Goal: Information Seeking & Learning: Learn about a topic

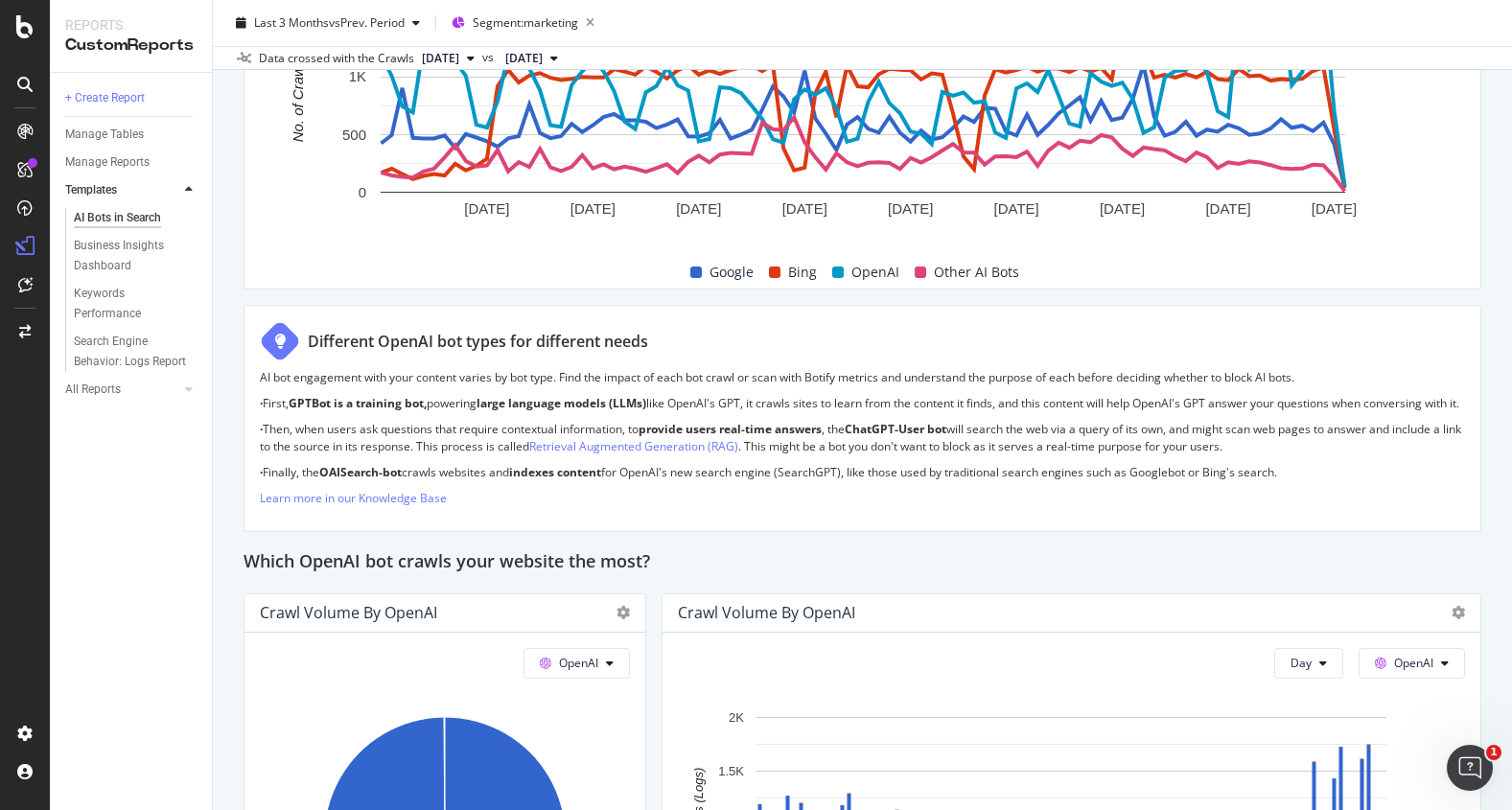
scroll to position [338, 0]
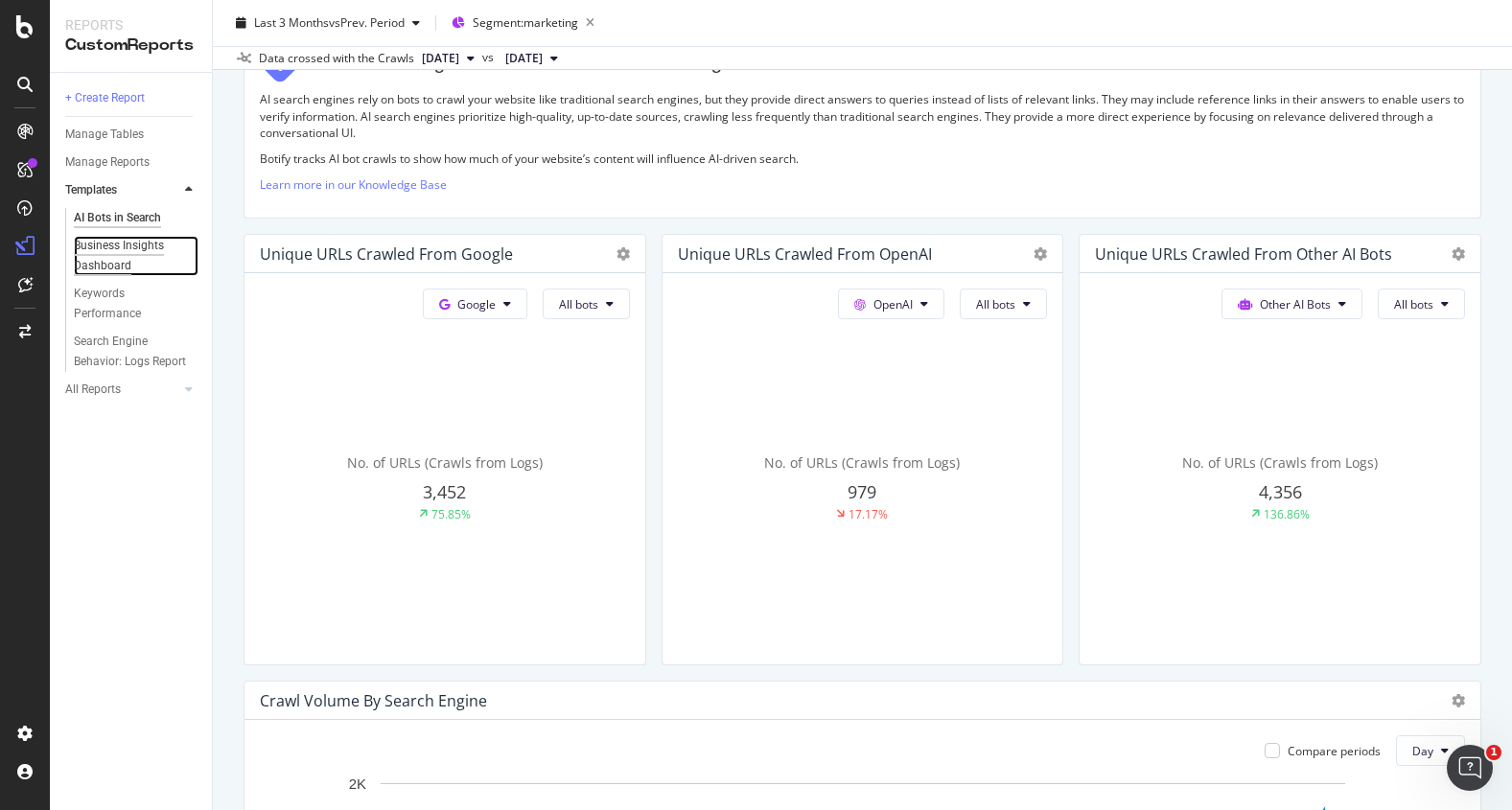
click at [137, 247] on div "Business Insights Dashboard" at bounding box center [129, 256] width 110 height 40
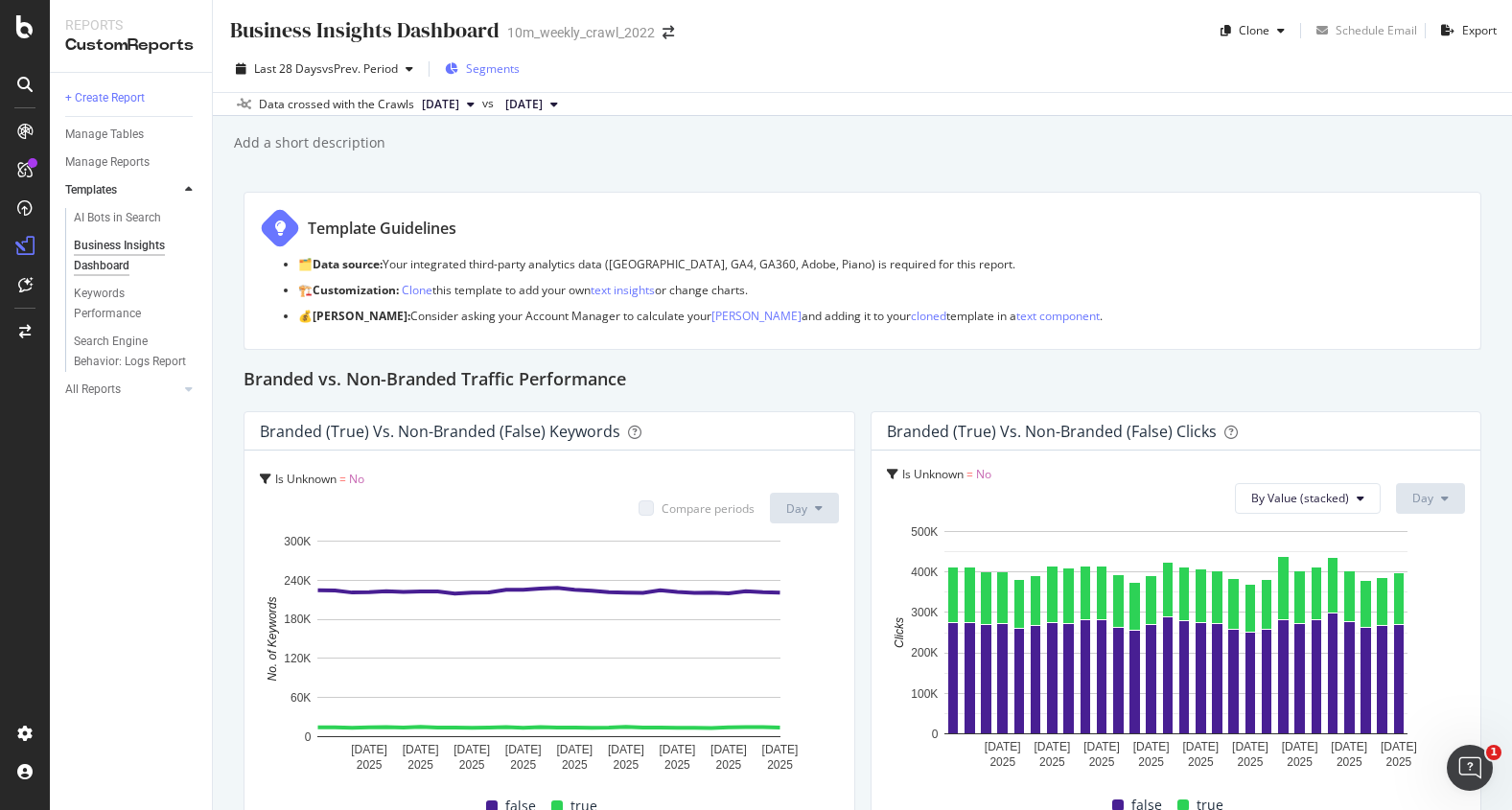
click at [489, 68] on span "Segments" at bounding box center [493, 68] width 54 height 16
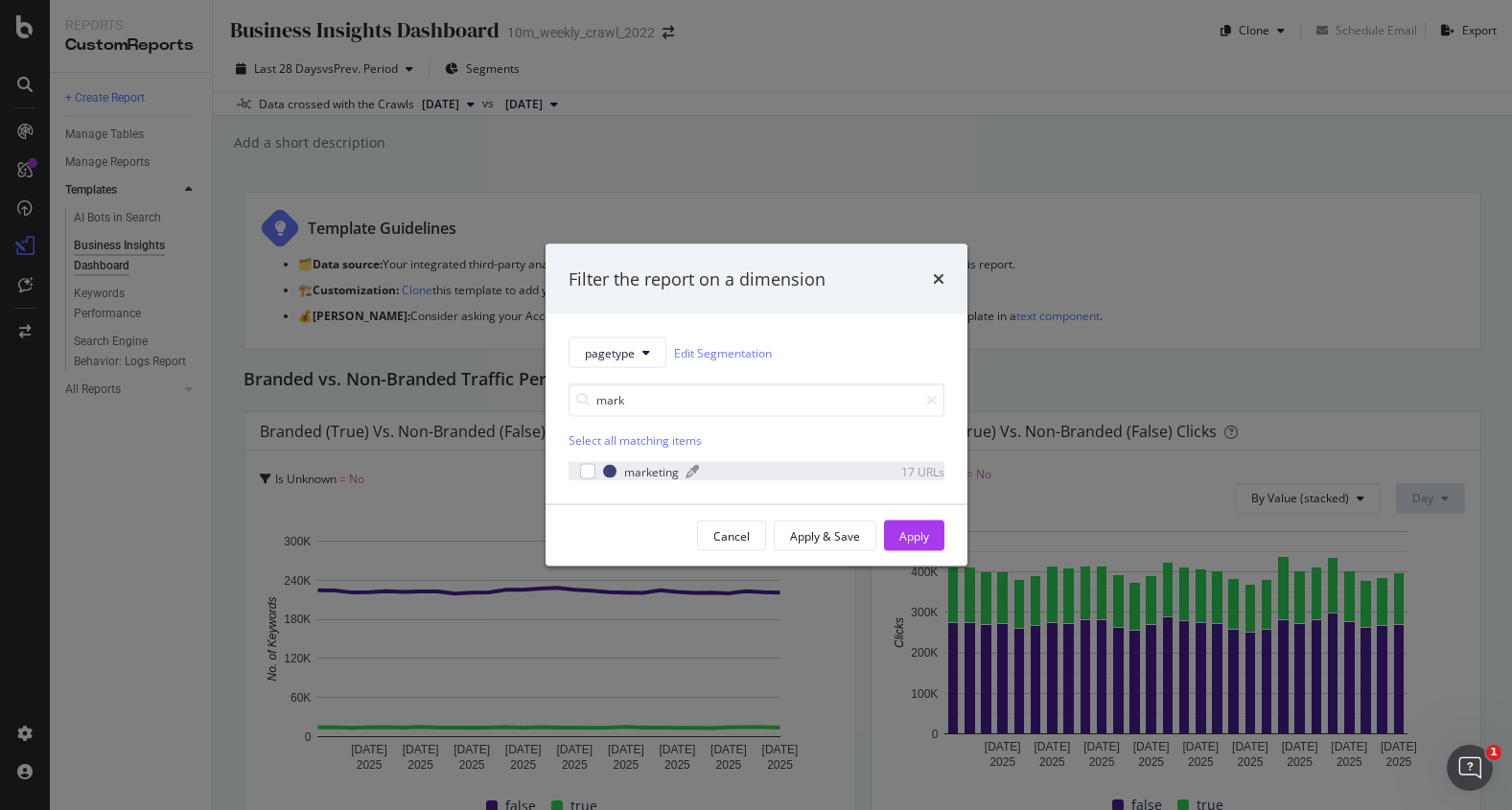
type input "mark"
click at [649, 474] on div "marketing" at bounding box center [651, 471] width 55 height 16
click at [910, 535] on div "Apply" at bounding box center [914, 535] width 30 height 16
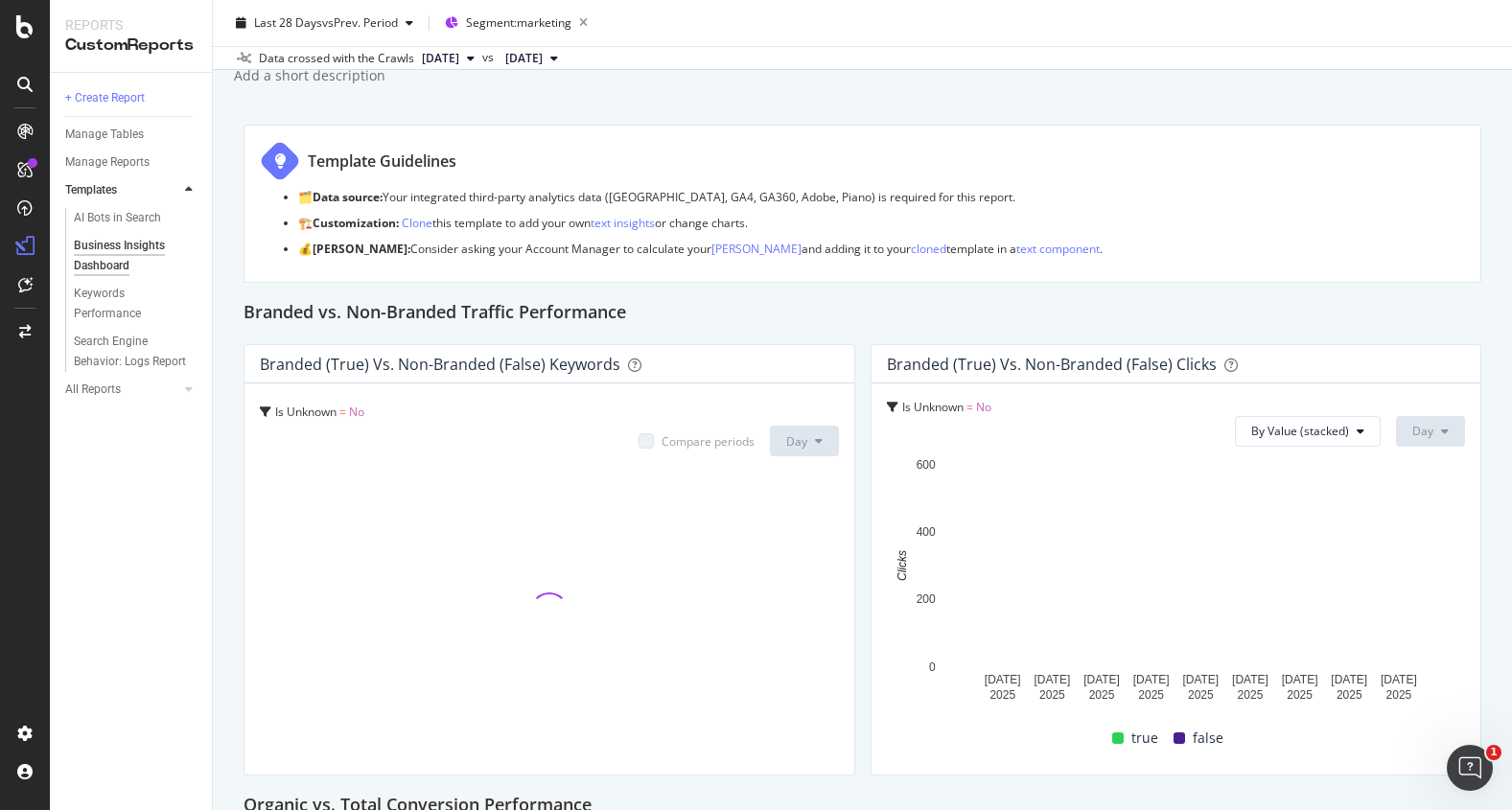
scroll to position [68, 0]
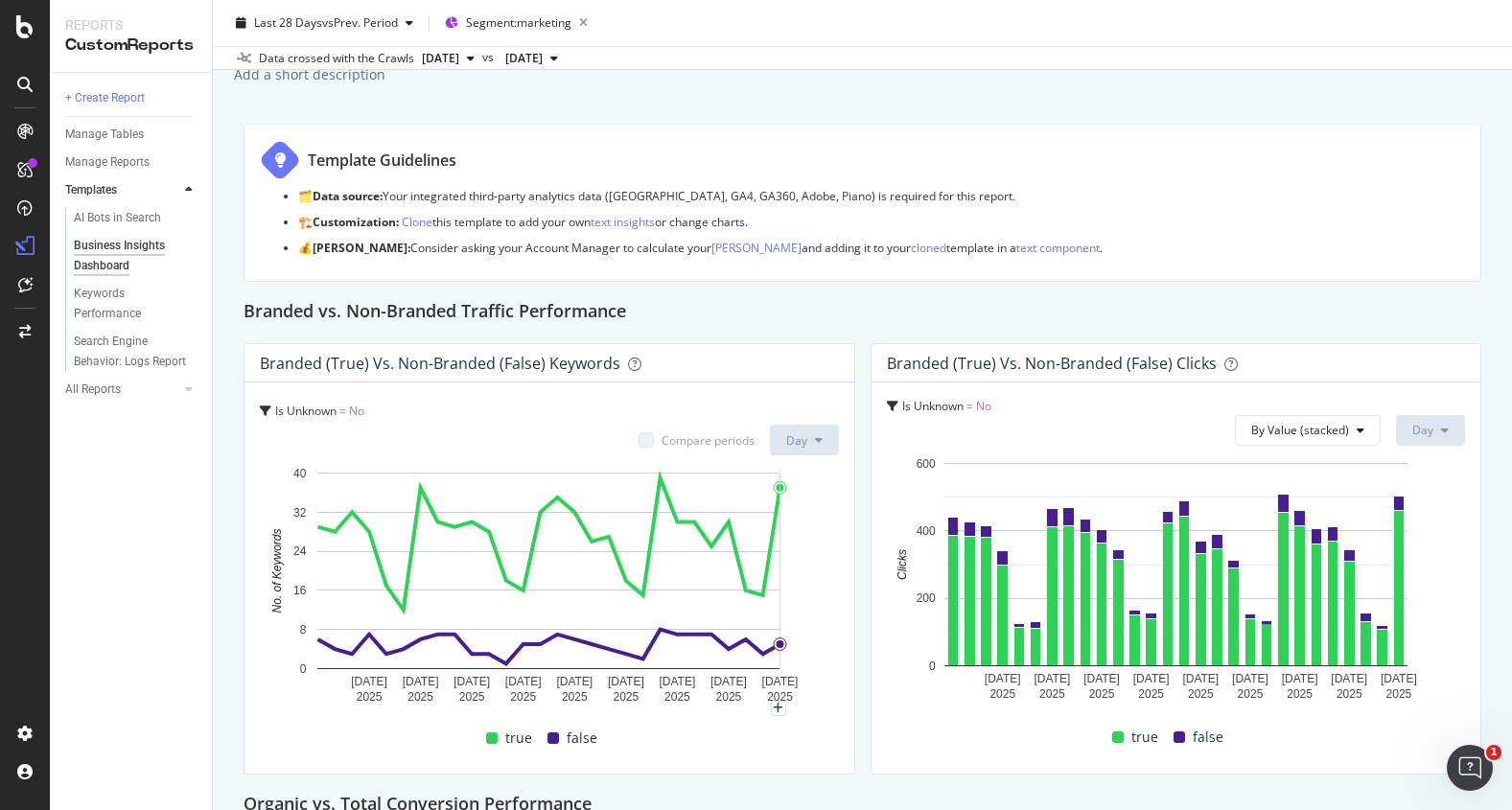
click at [775, 520] on icon "A chart." at bounding box center [549, 544] width 462 height 132
click at [775, 486] on circle "A chart." at bounding box center [780, 488] width 12 height 12
click at [319, 358] on div "Branded (true) vs. Non-Branded (false) Keywords" at bounding box center [440, 363] width 360 height 19
click at [335, 357] on div "Branded (true) vs. Non-Branded (false) Keywords" at bounding box center [440, 363] width 360 height 19
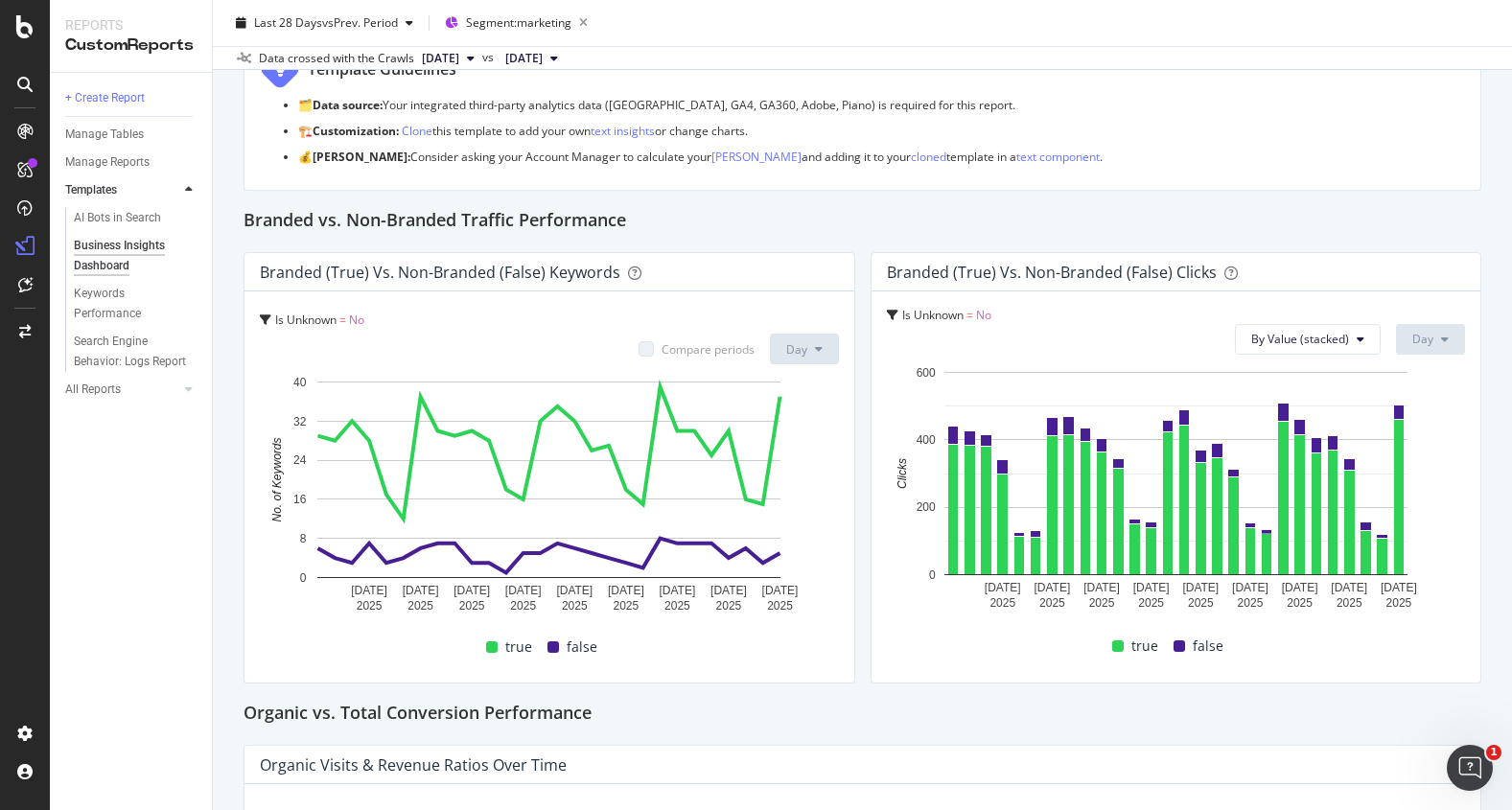
scroll to position [153, 0]
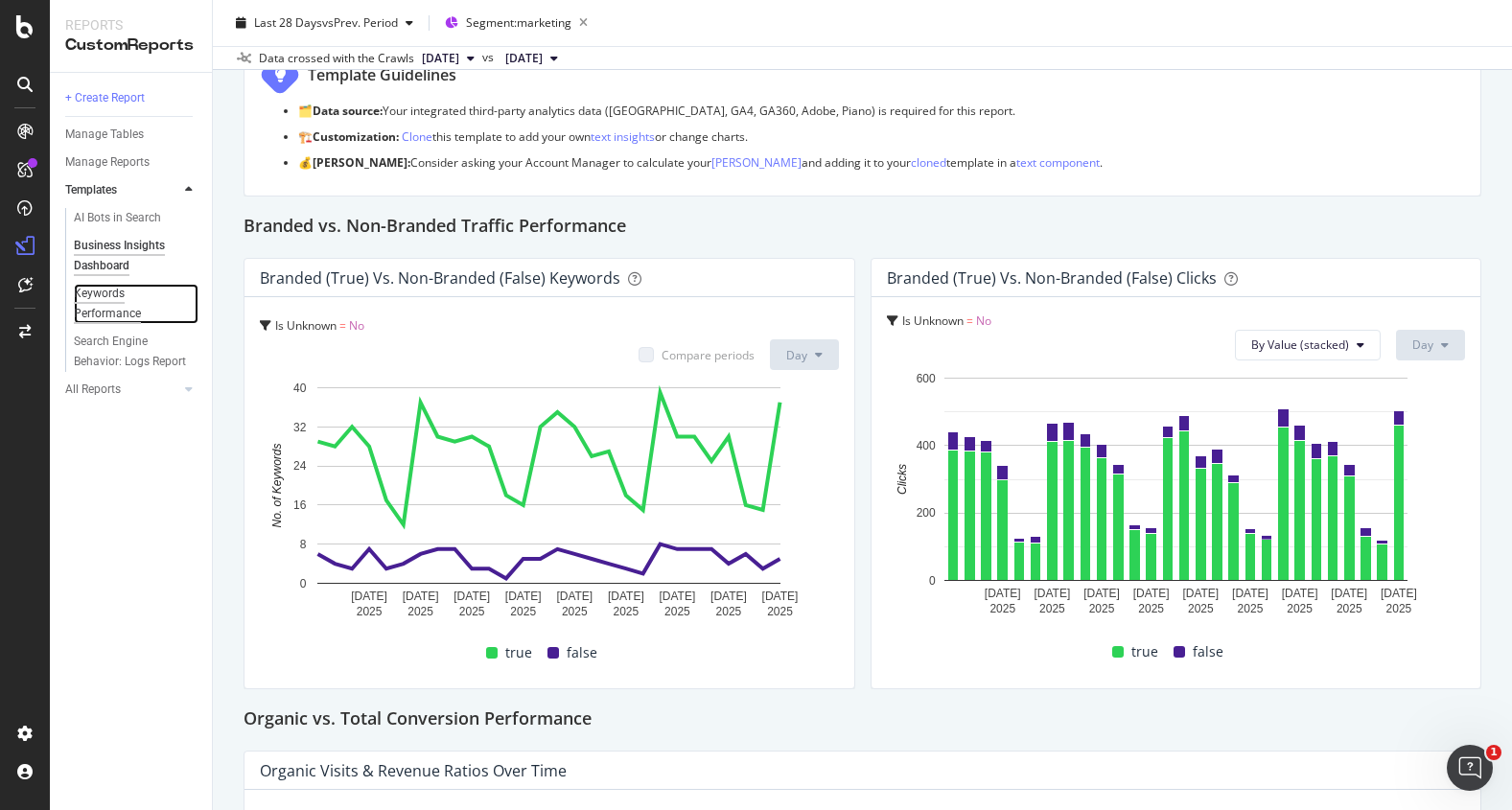
click at [90, 289] on div "Keywords Performance" at bounding box center [127, 304] width 107 height 40
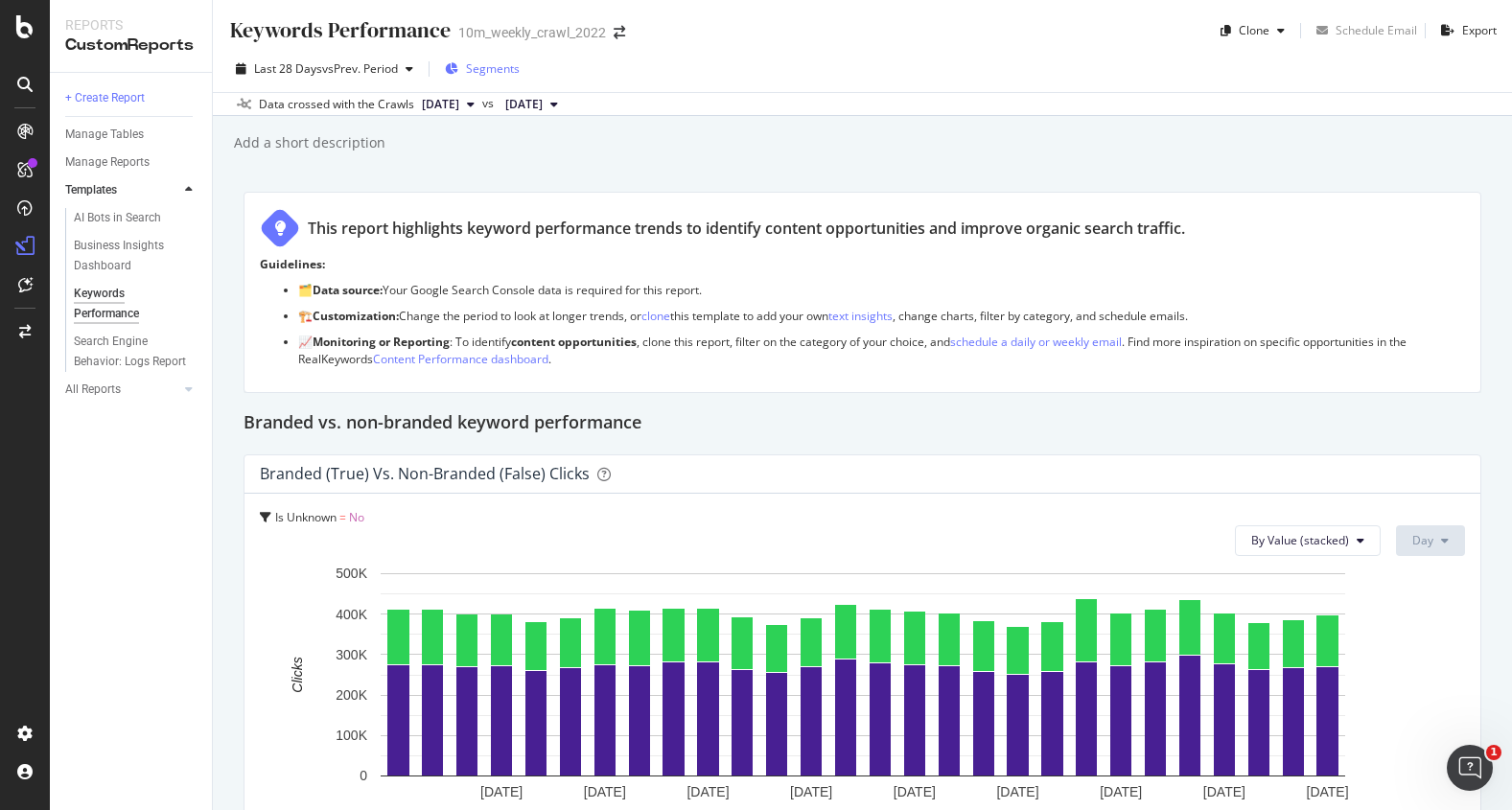
click at [482, 70] on span "Segments" at bounding box center [493, 68] width 54 height 16
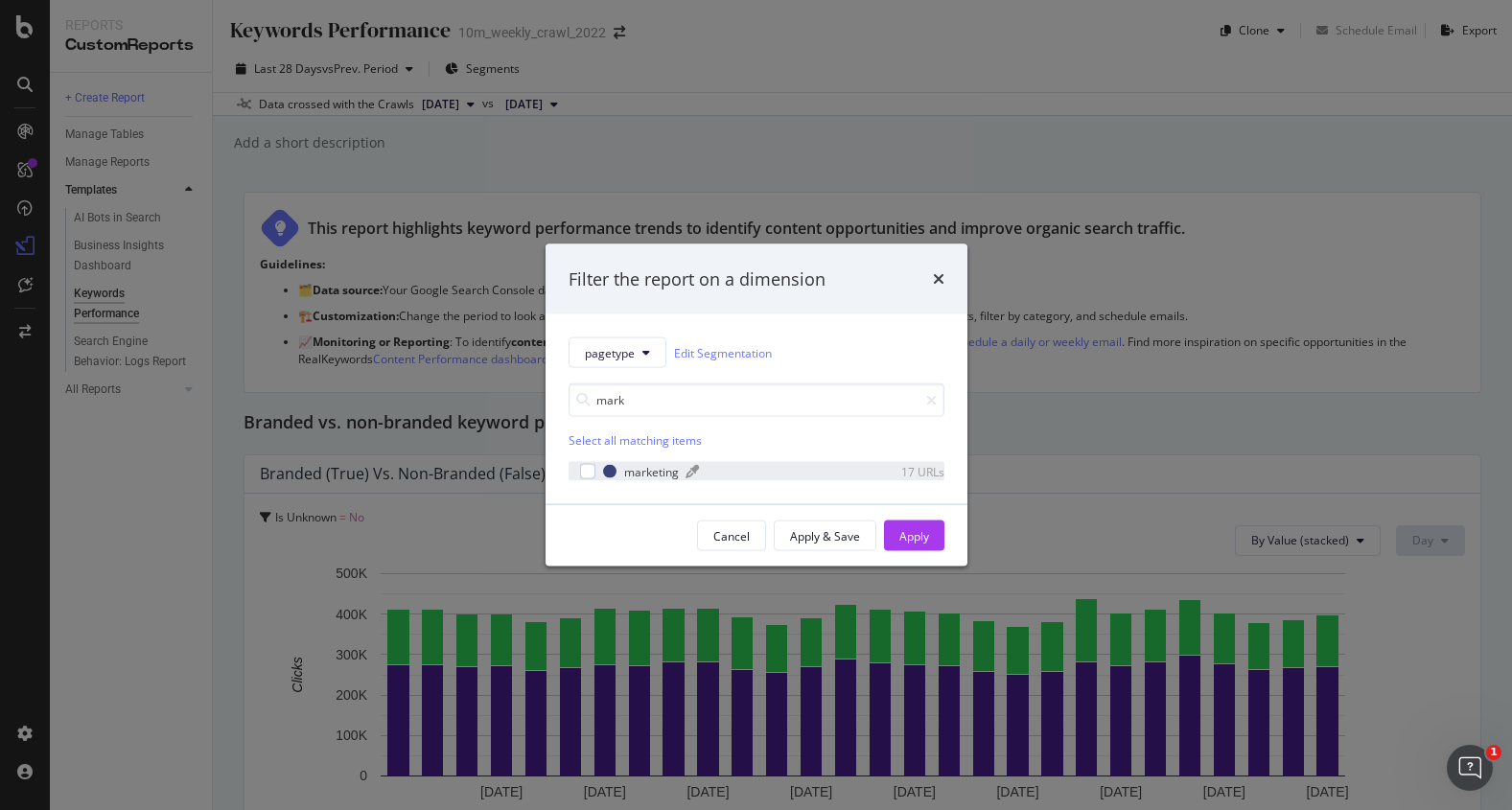
type input "mark"
click at [637, 474] on div "marketing" at bounding box center [651, 471] width 55 height 16
click at [914, 531] on div "Apply" at bounding box center [914, 535] width 30 height 16
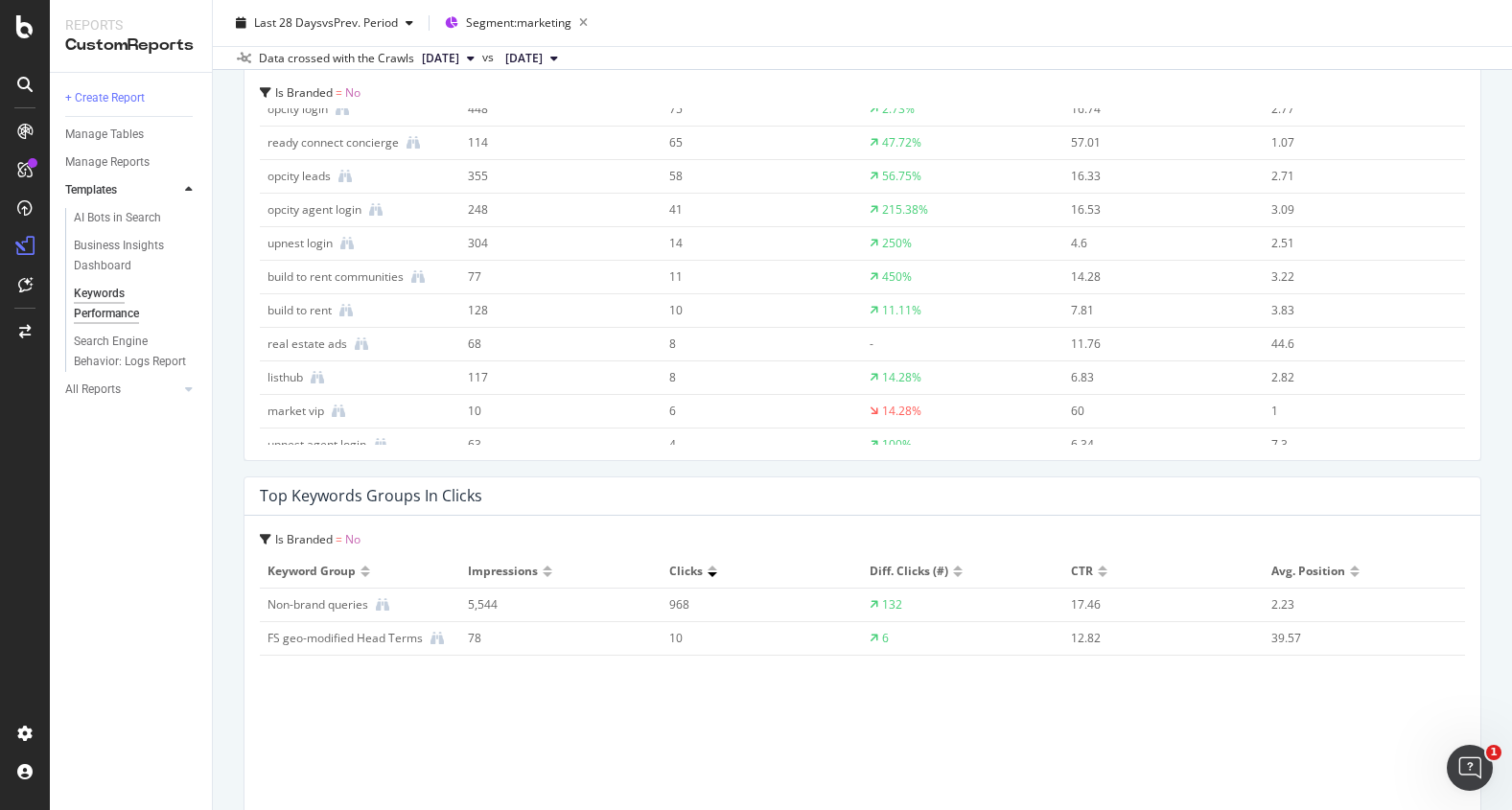
scroll to position [1952, 0]
click at [381, 633] on div "FS geo-modified Head Terms" at bounding box center [344, 635] width 155 height 17
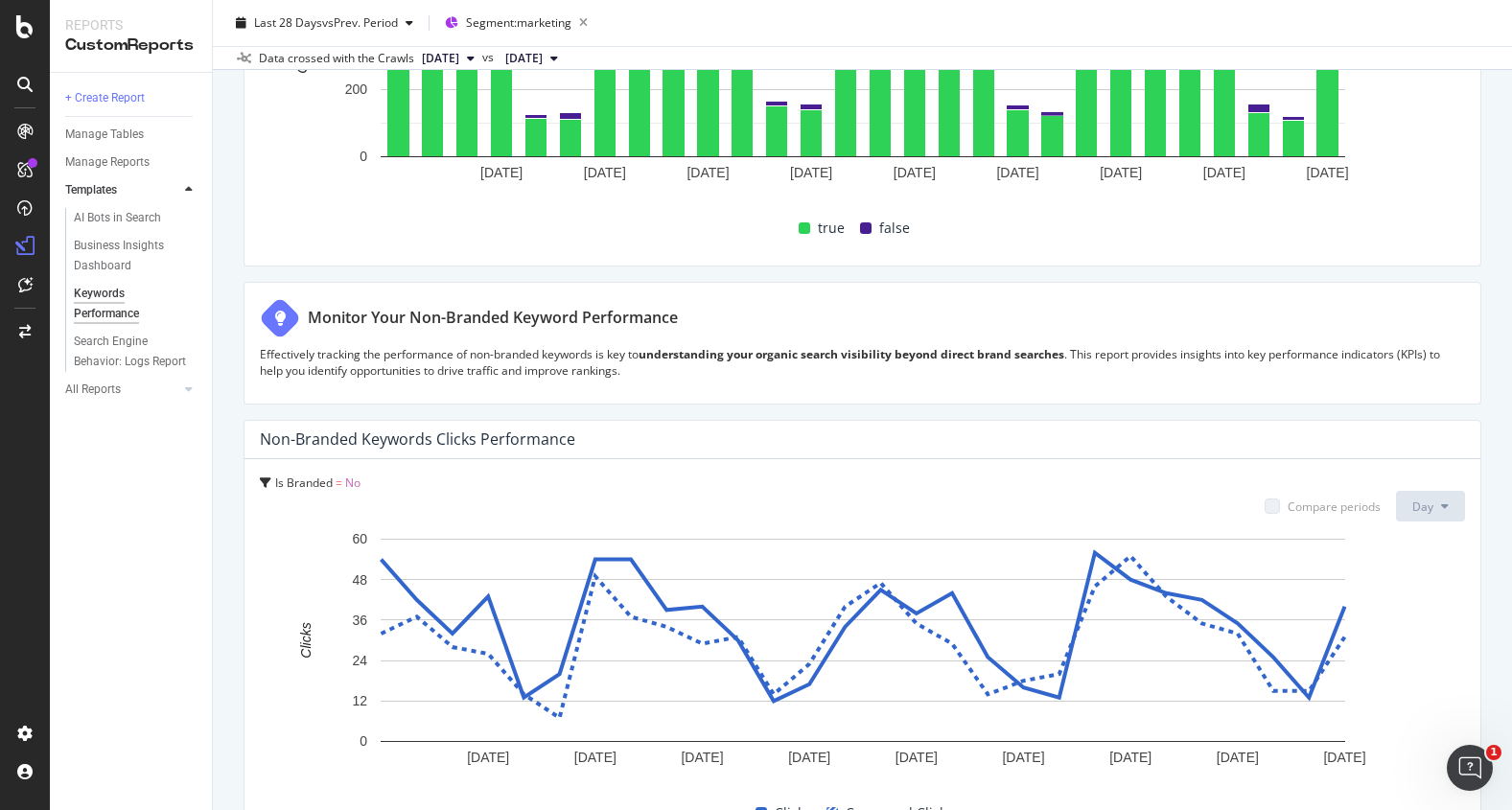
scroll to position [0, 0]
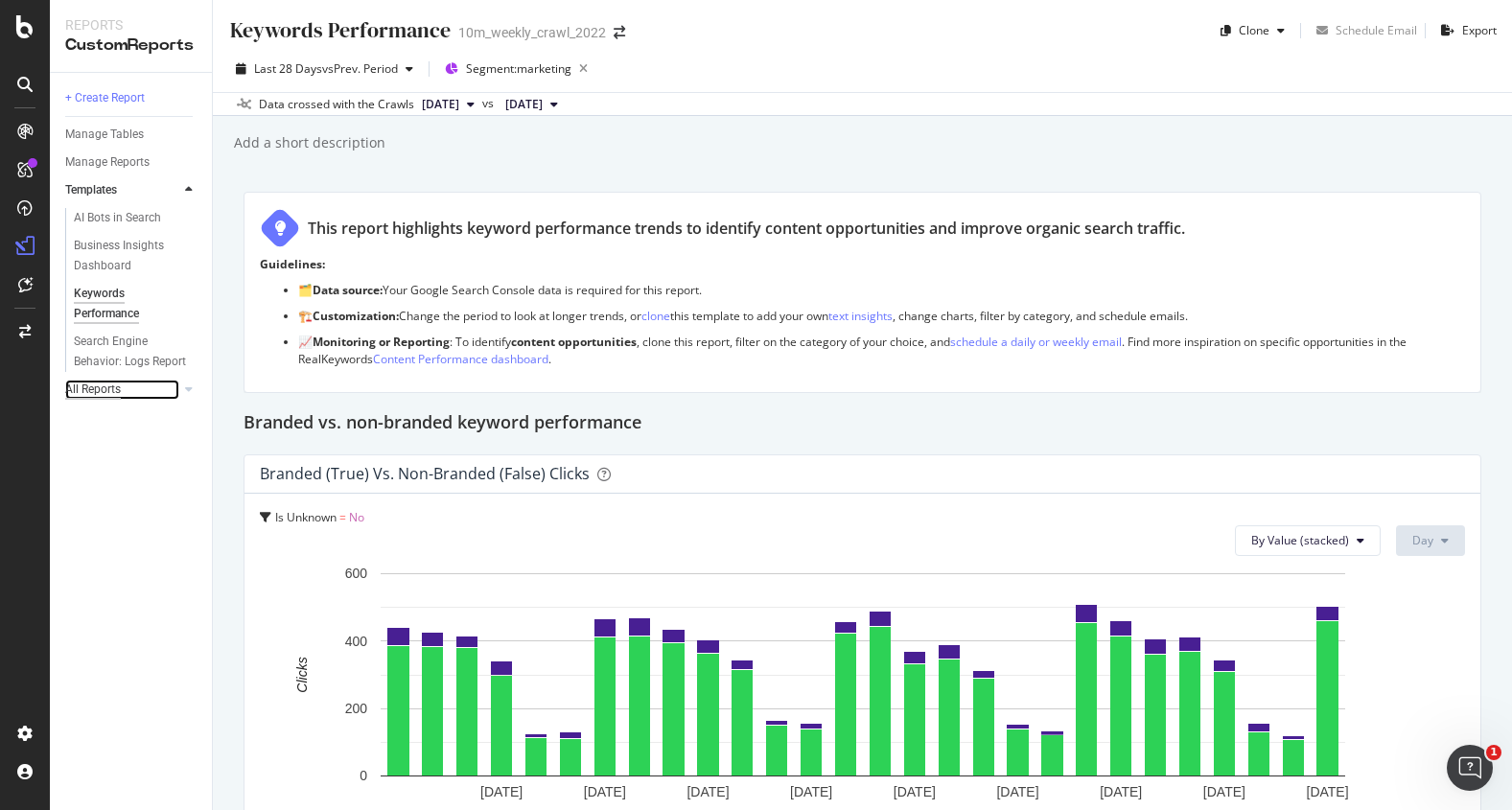
click at [95, 386] on div "All Reports" at bounding box center [93, 390] width 56 height 20
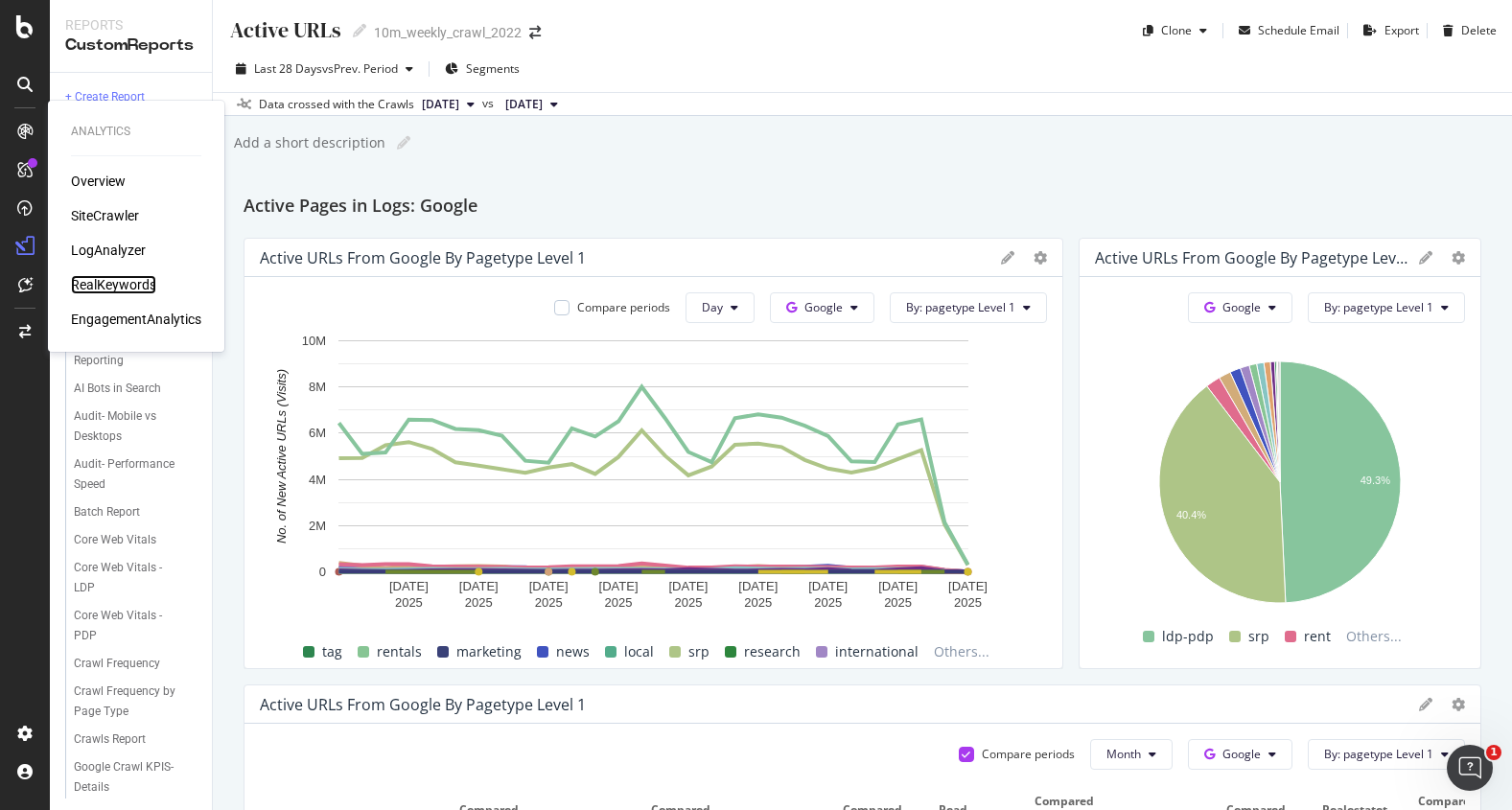
click at [135, 284] on div "RealKeywords" at bounding box center [113, 284] width 85 height 19
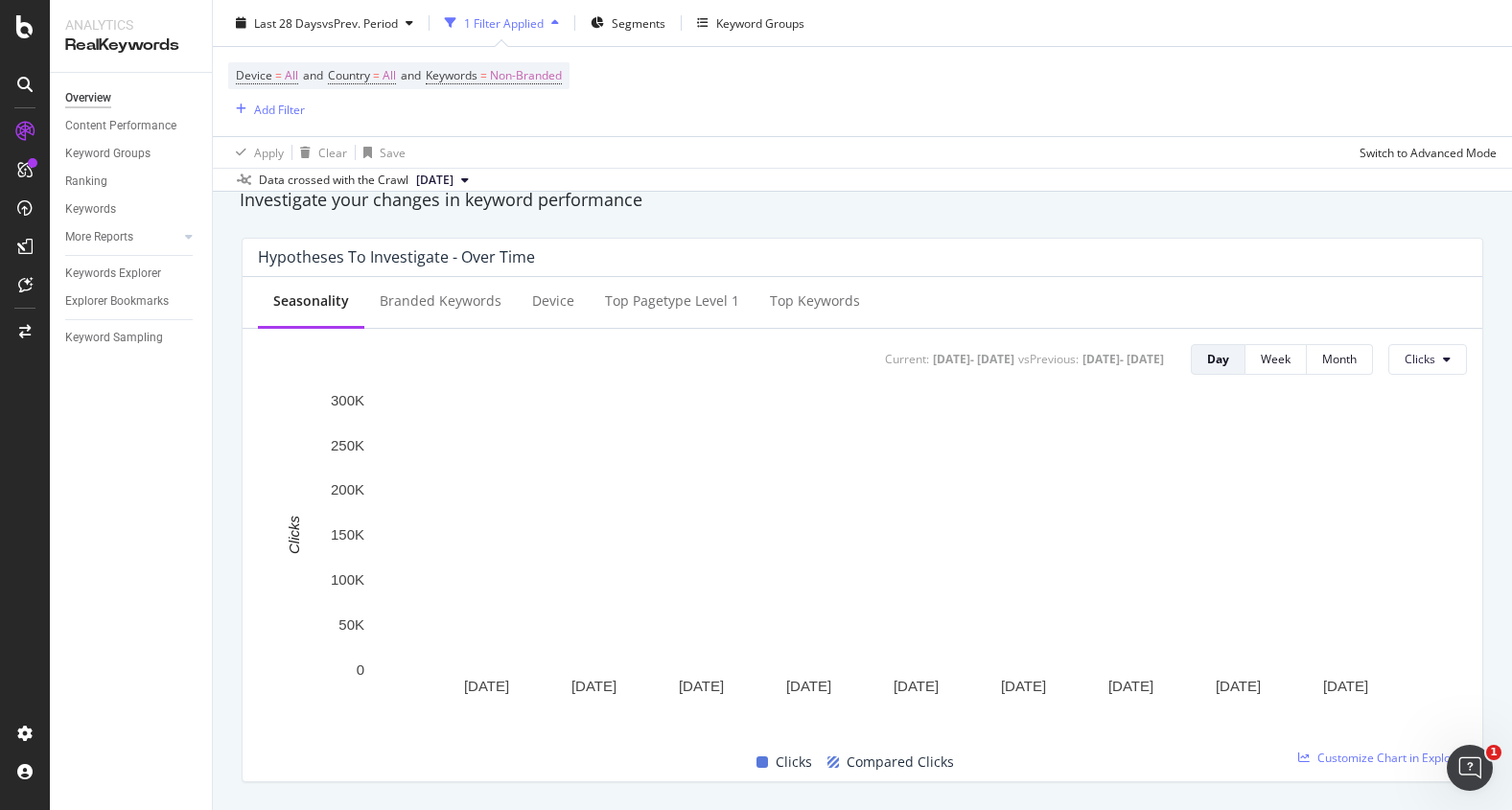
scroll to position [471, 0]
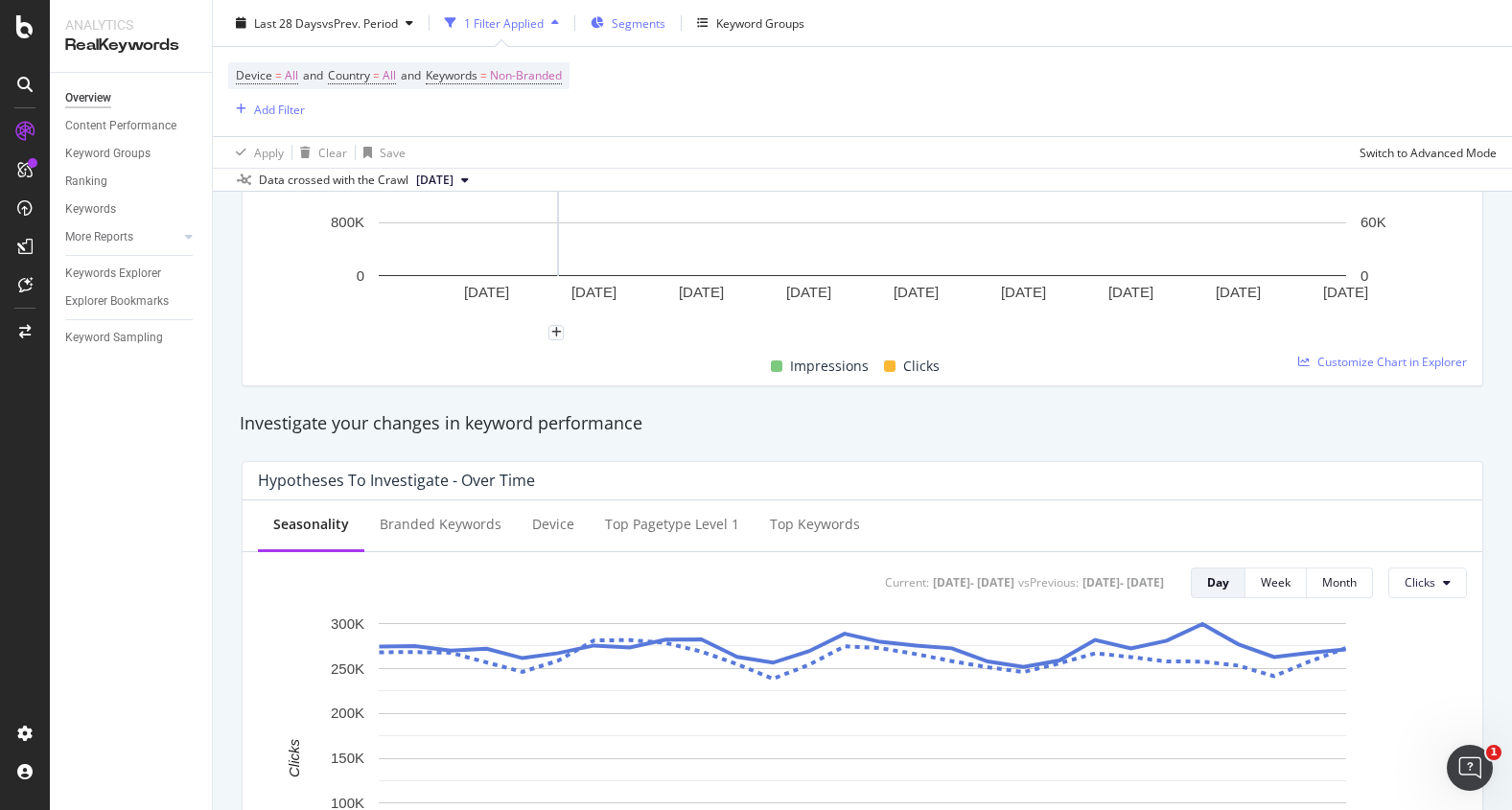
click at [615, 20] on span "Segments" at bounding box center [639, 22] width 54 height 16
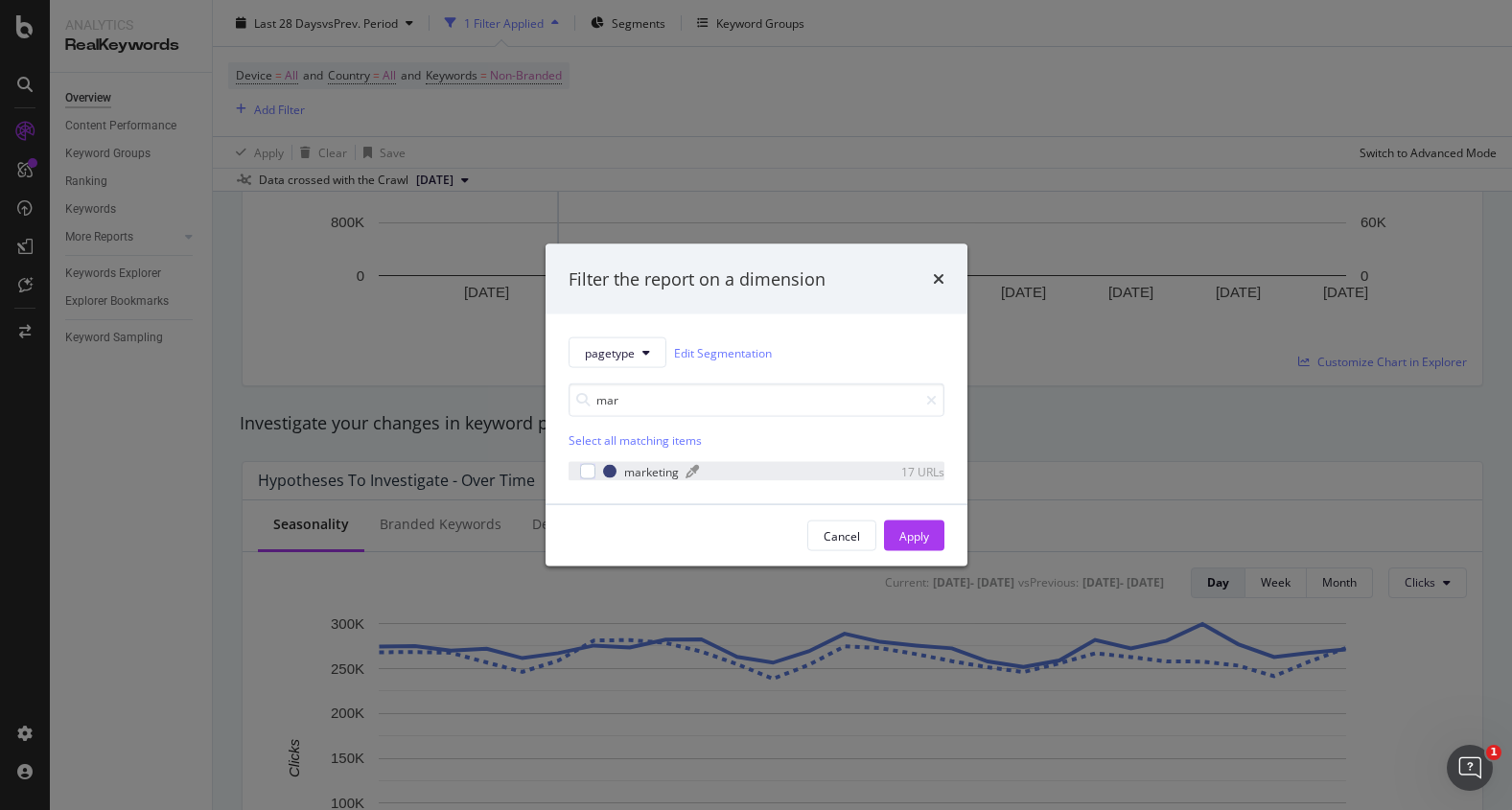
type input "mar"
click at [638, 465] on div "marketing" at bounding box center [651, 471] width 55 height 16
click at [928, 537] on button "Apply" at bounding box center [914, 535] width 60 height 31
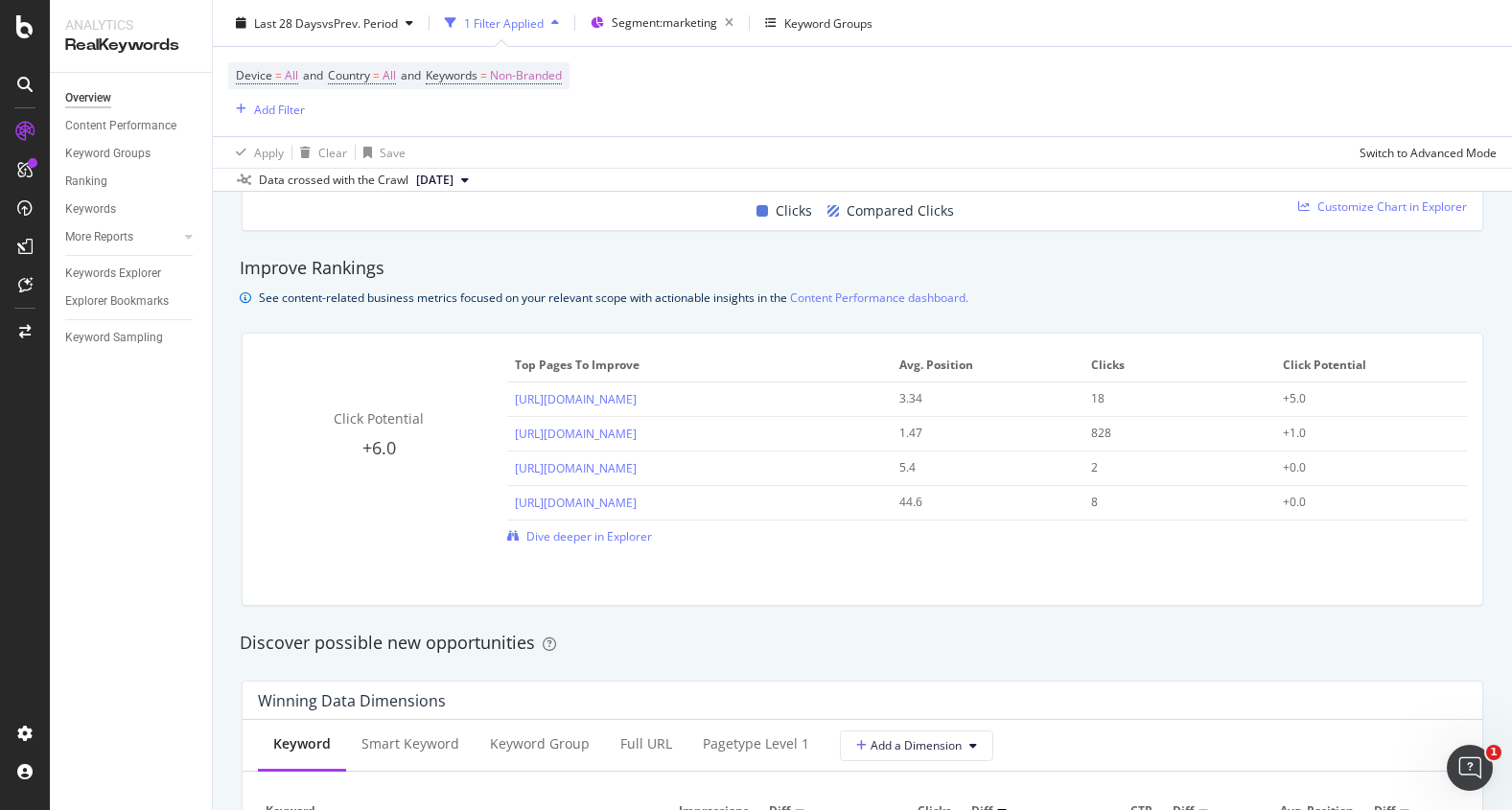
scroll to position [1315, 0]
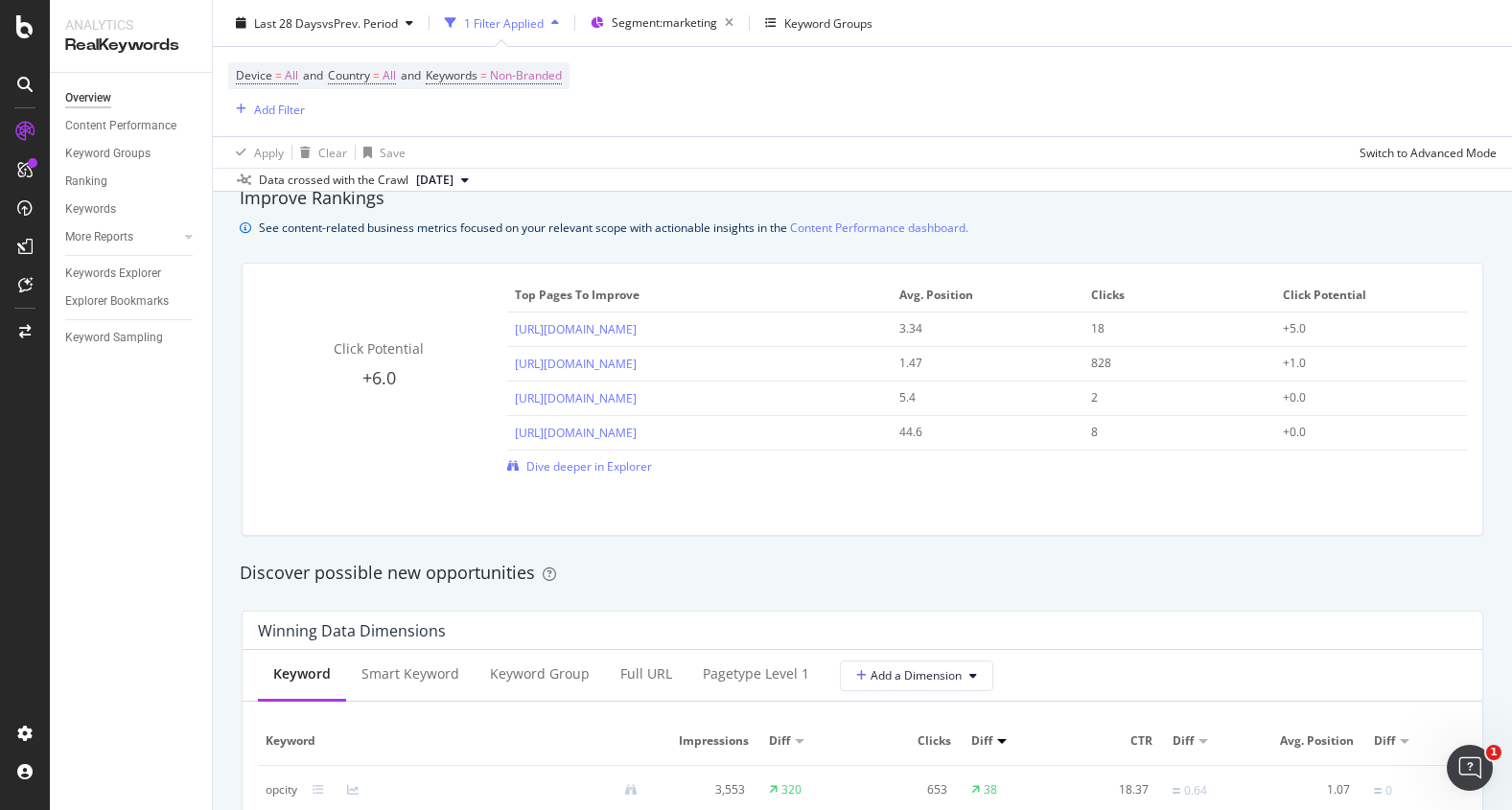
click at [453, 183] on span "[DATE]" at bounding box center [434, 180] width 37 height 17
click at [453, 181] on span "[DATE]" at bounding box center [434, 180] width 37 height 17
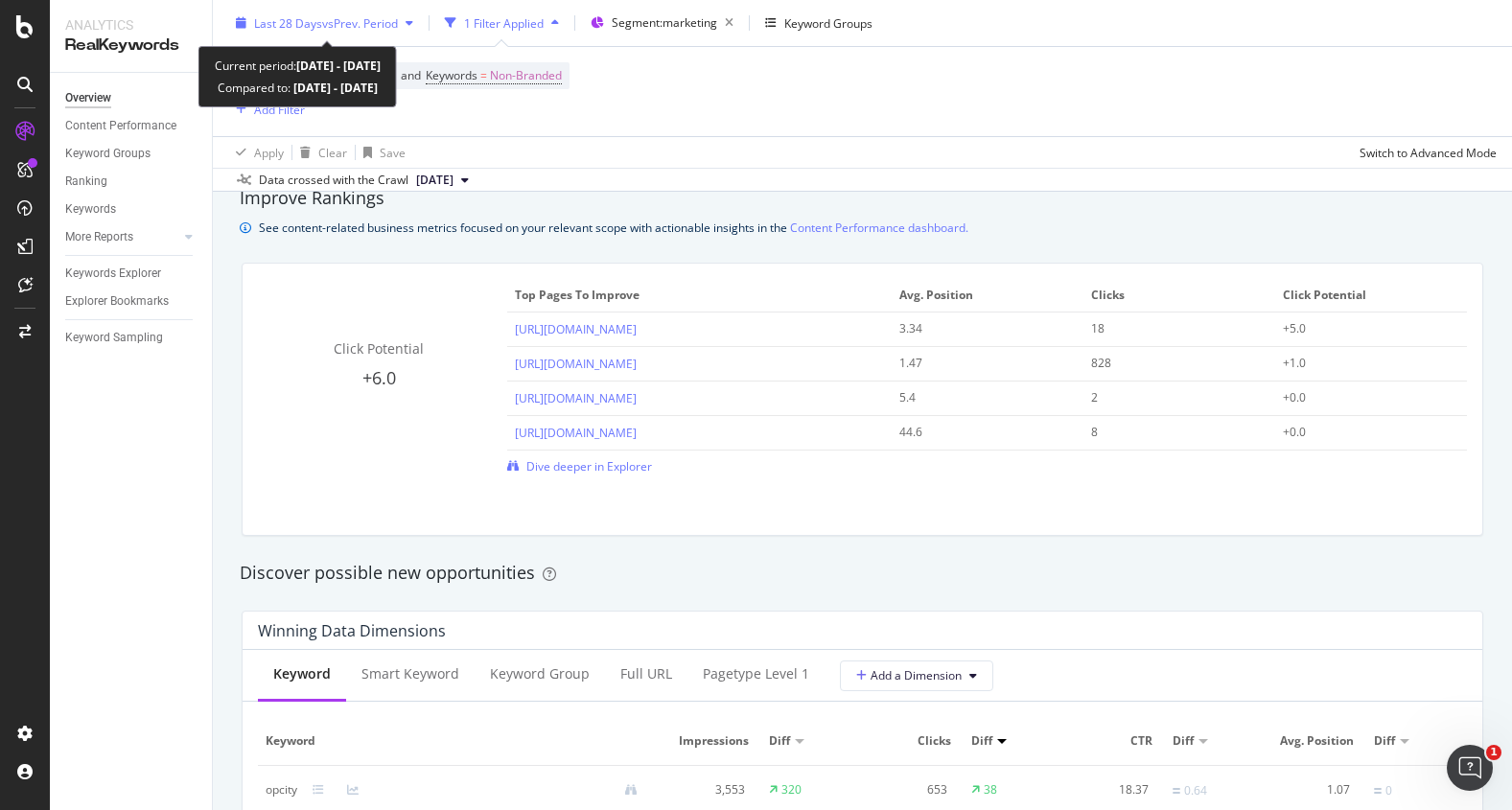
click at [394, 20] on span "vs Prev. Period" at bounding box center [360, 22] width 76 height 16
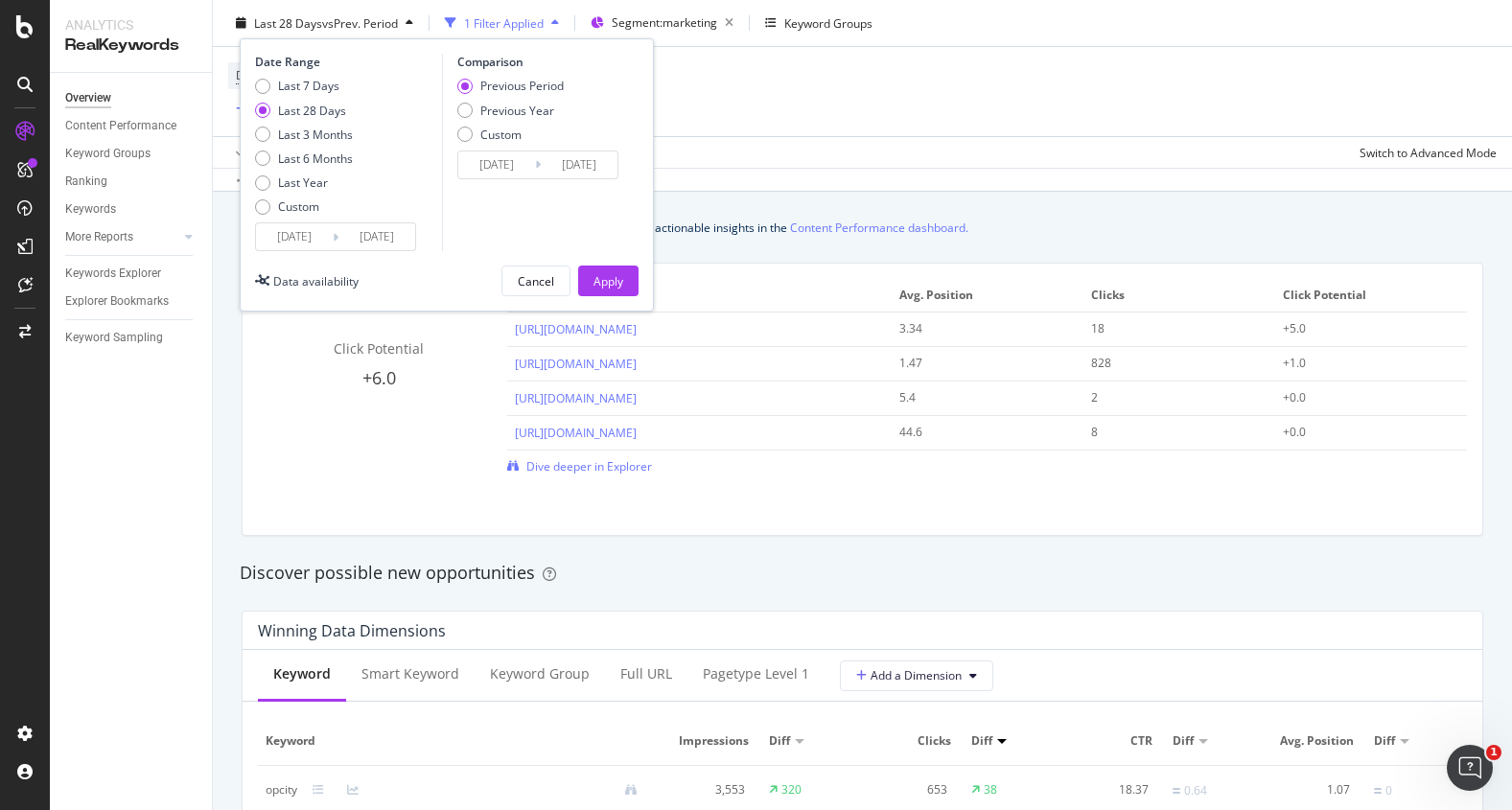
click at [852, 212] on div "Improve Rankings See content-related business metrics focused on your relevant …" at bounding box center [862, 212] width 1264 height 53
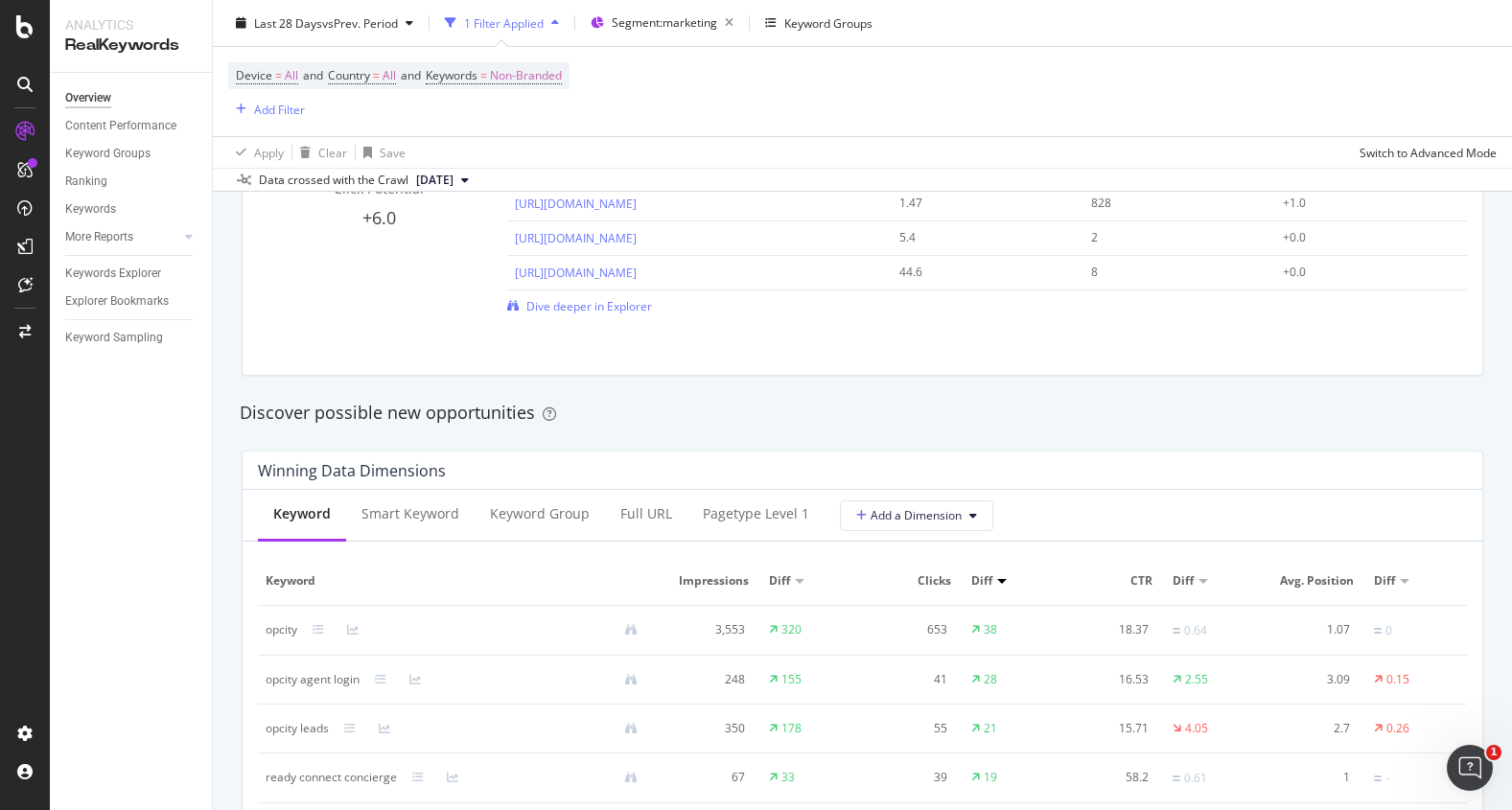
scroll to position [1596, 0]
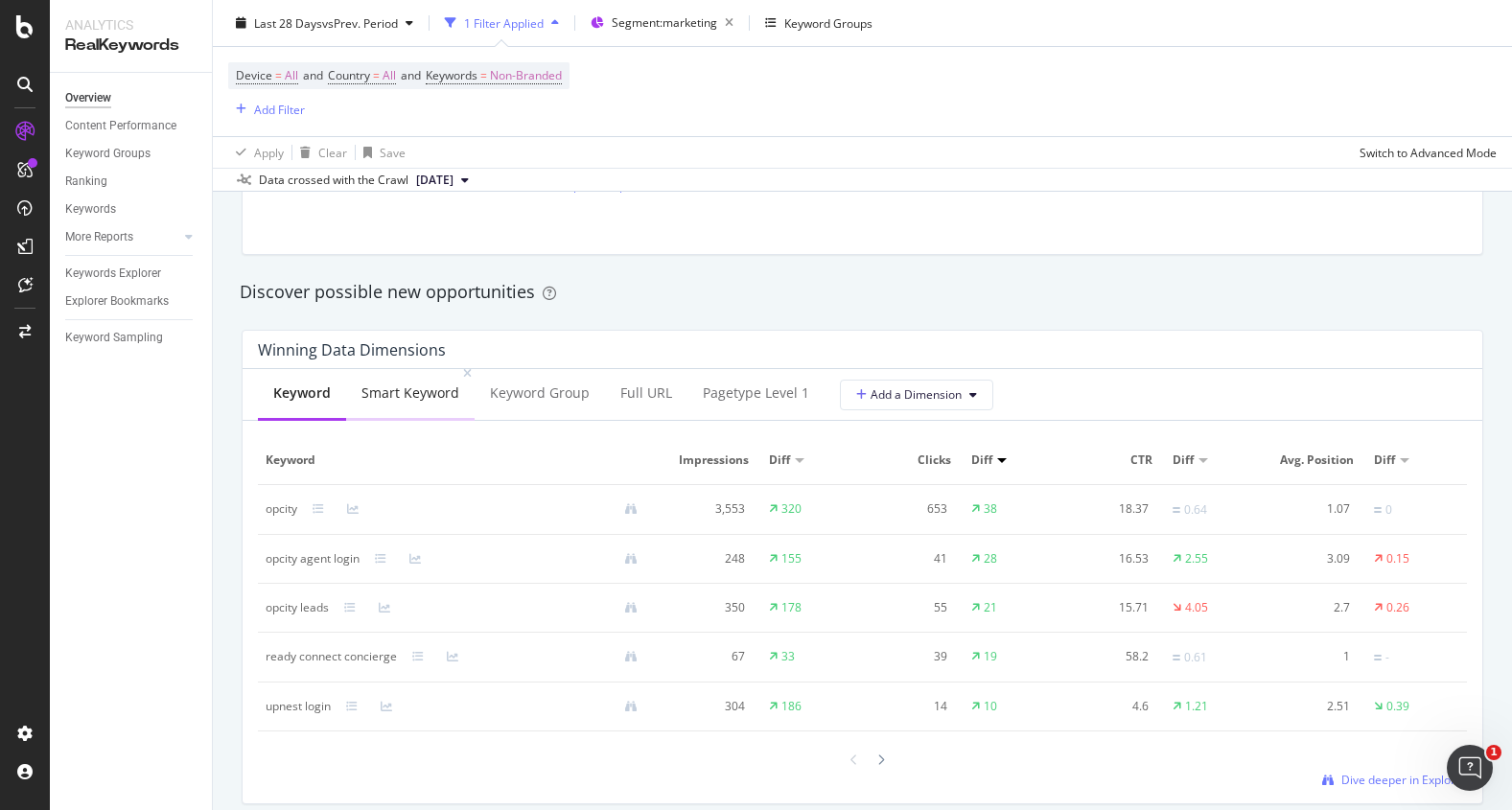
click at [432, 391] on div "Smart Keyword" at bounding box center [410, 392] width 98 height 19
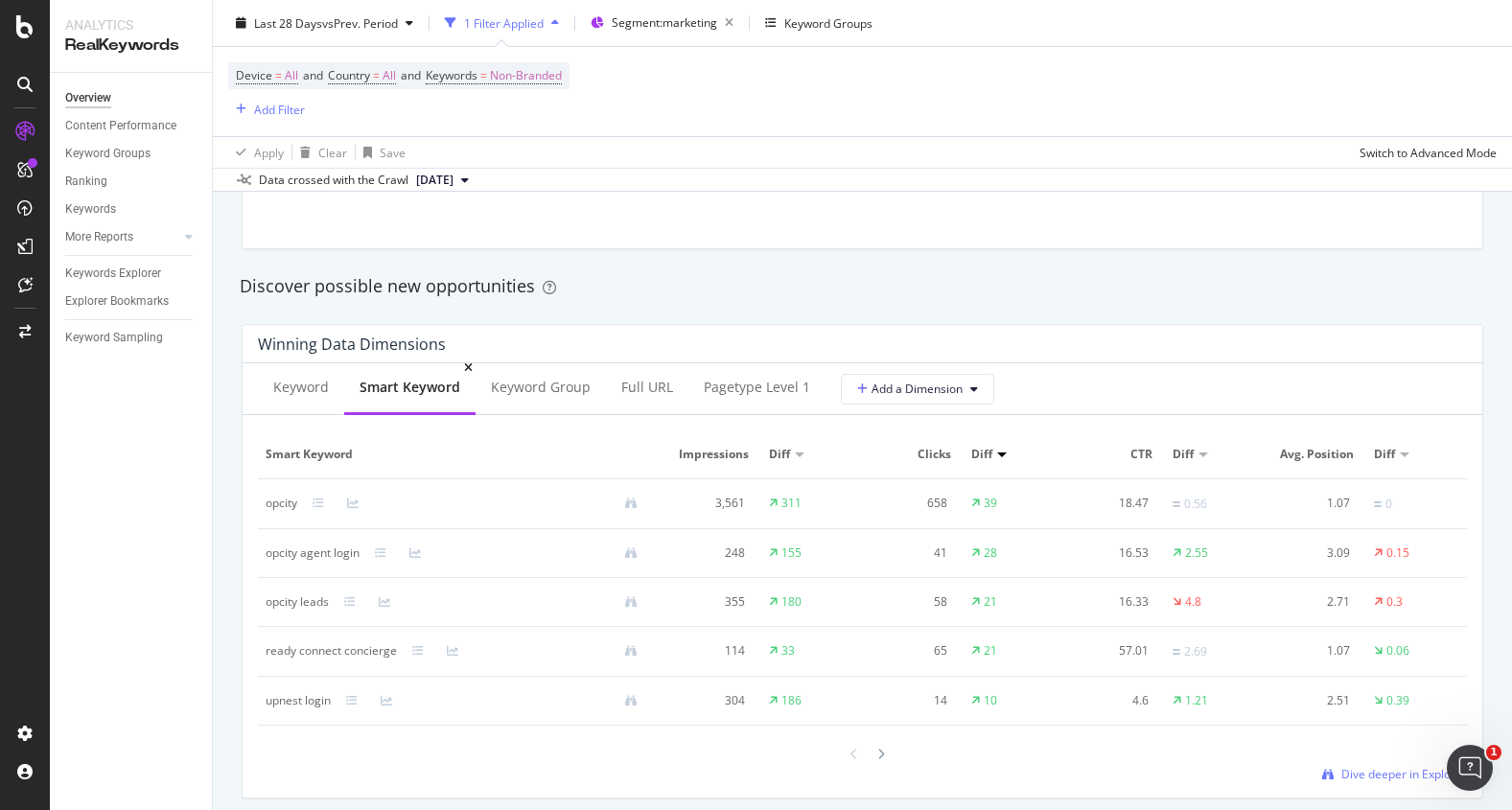
scroll to position [1601, 0]
click at [525, 388] on div "Keyword Group" at bounding box center [541, 388] width 100 height 19
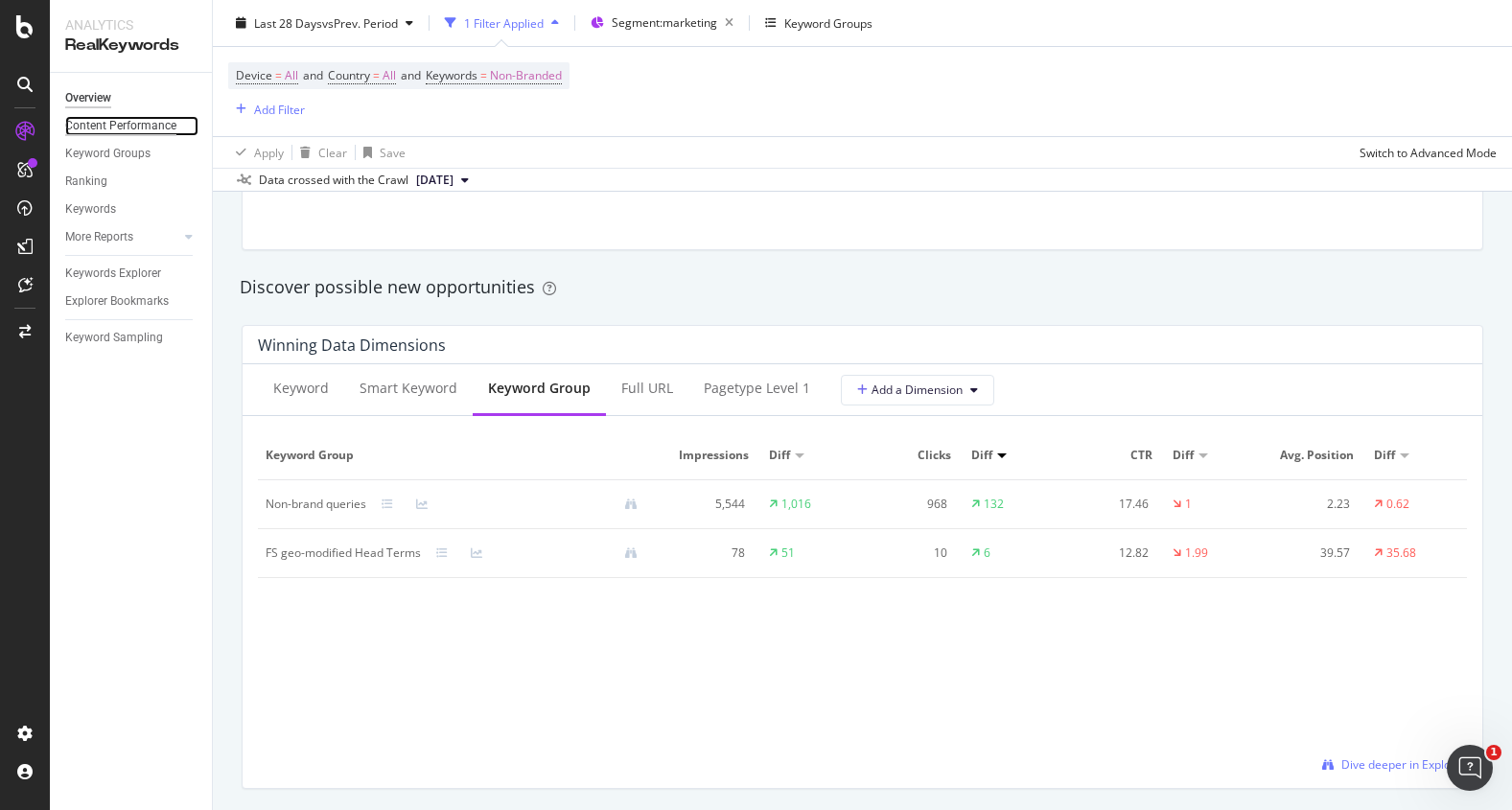
click at [93, 126] on div "Content Performance" at bounding box center [120, 126] width 111 height 20
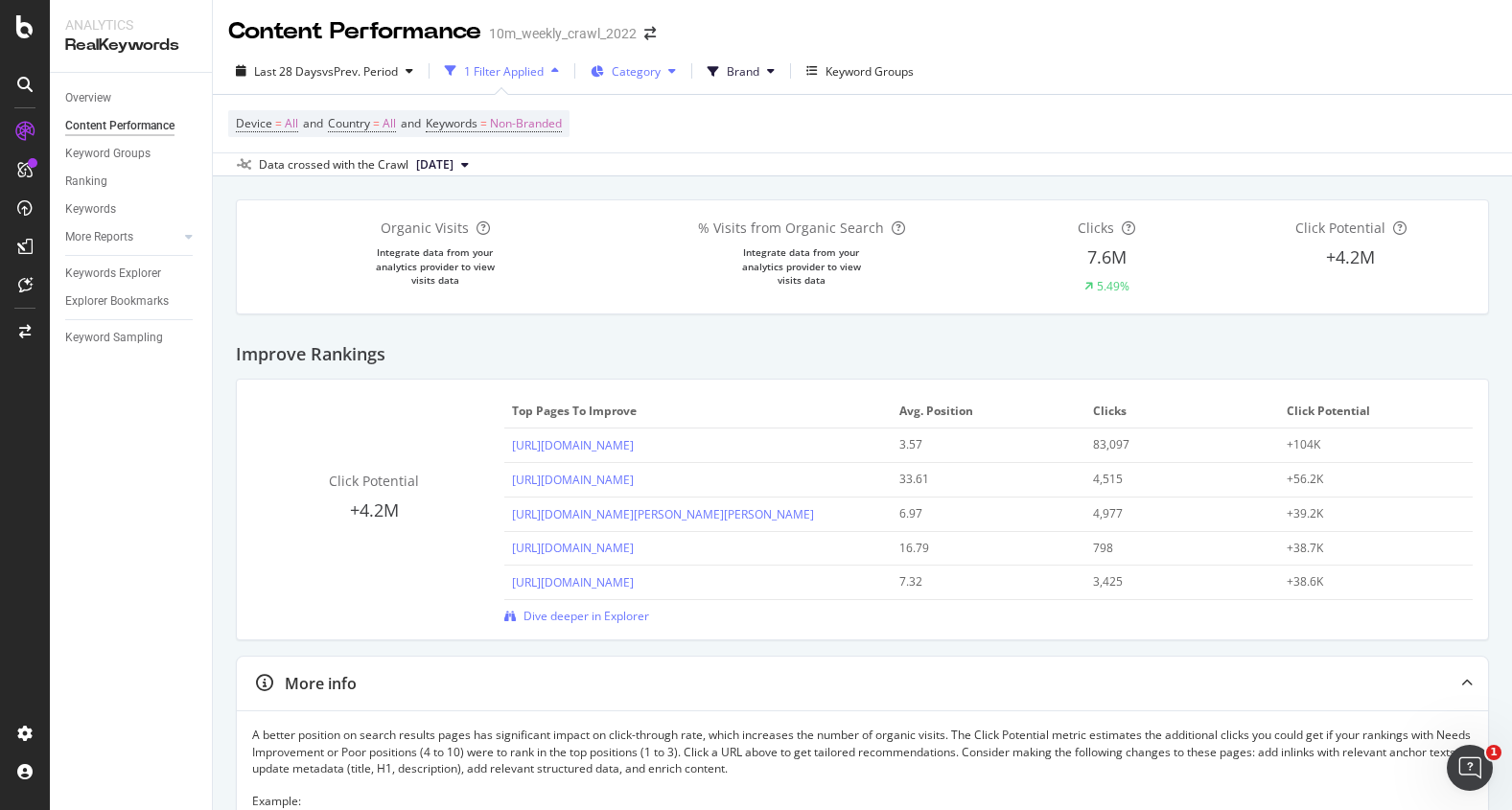
click at [658, 75] on span "Category" at bounding box center [636, 71] width 49 height 16
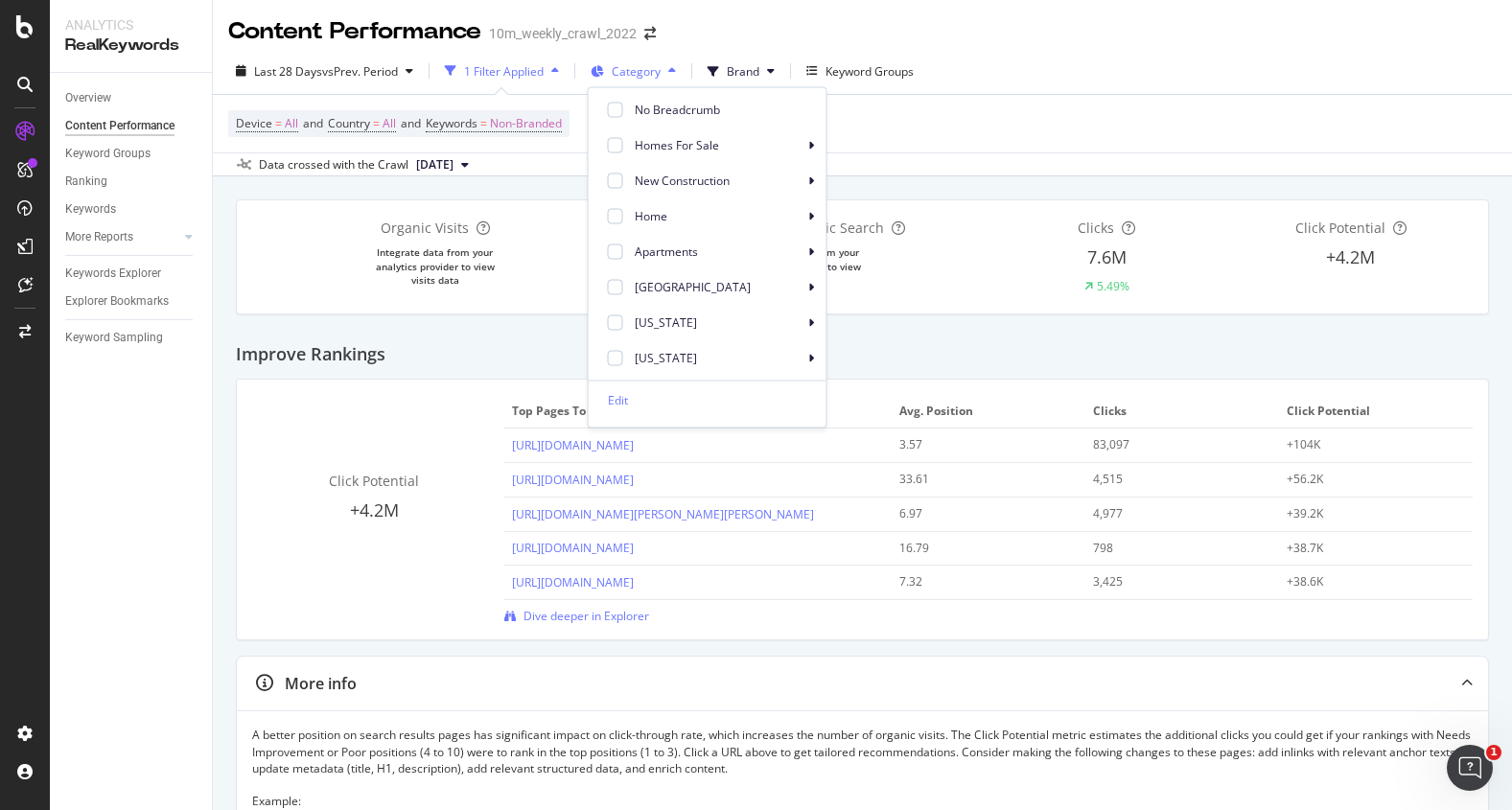
click at [658, 75] on span "Category" at bounding box center [636, 71] width 49 height 16
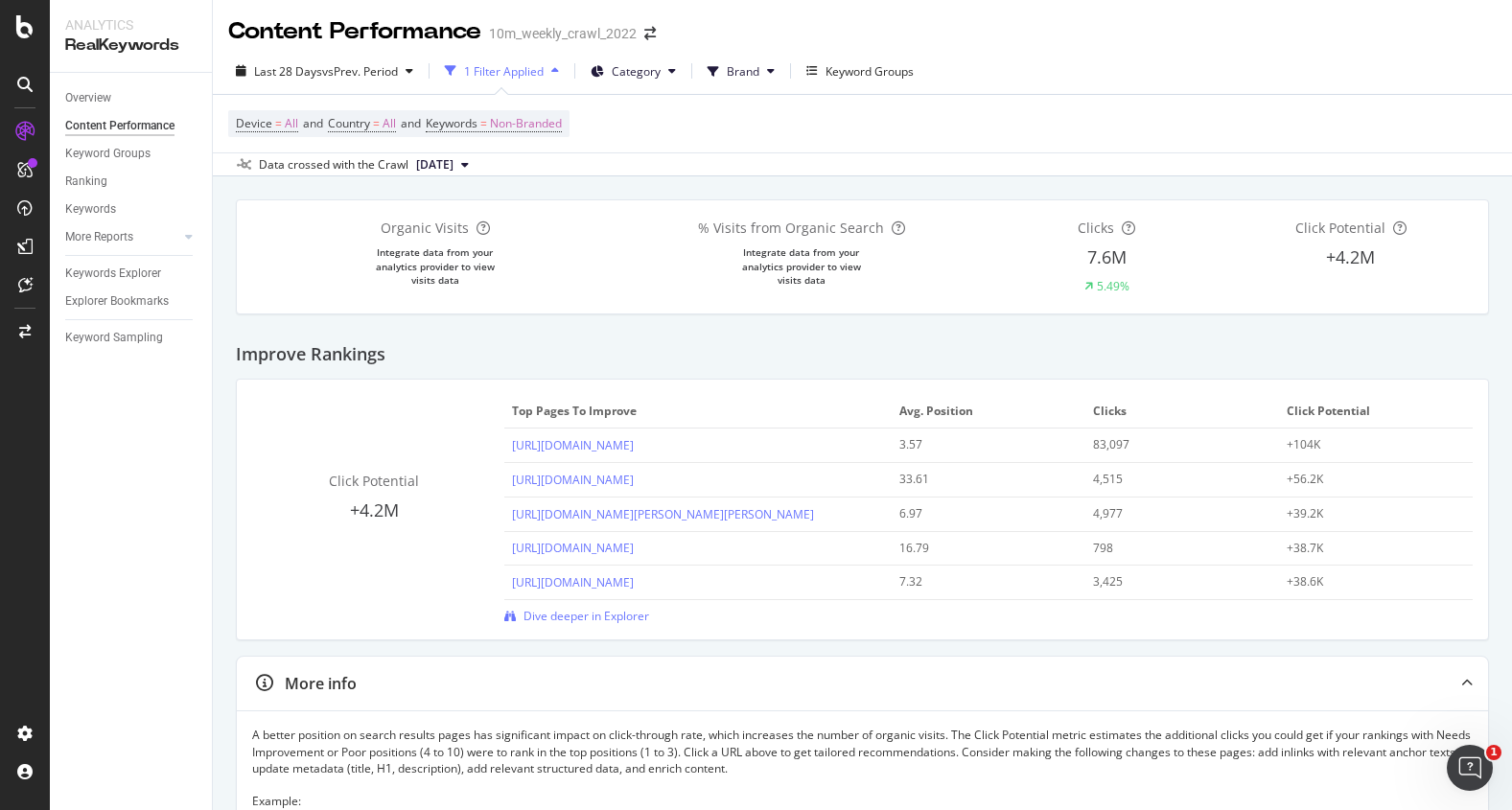
click at [539, 75] on div "1 Filter Applied" at bounding box center [504, 71] width 80 height 16
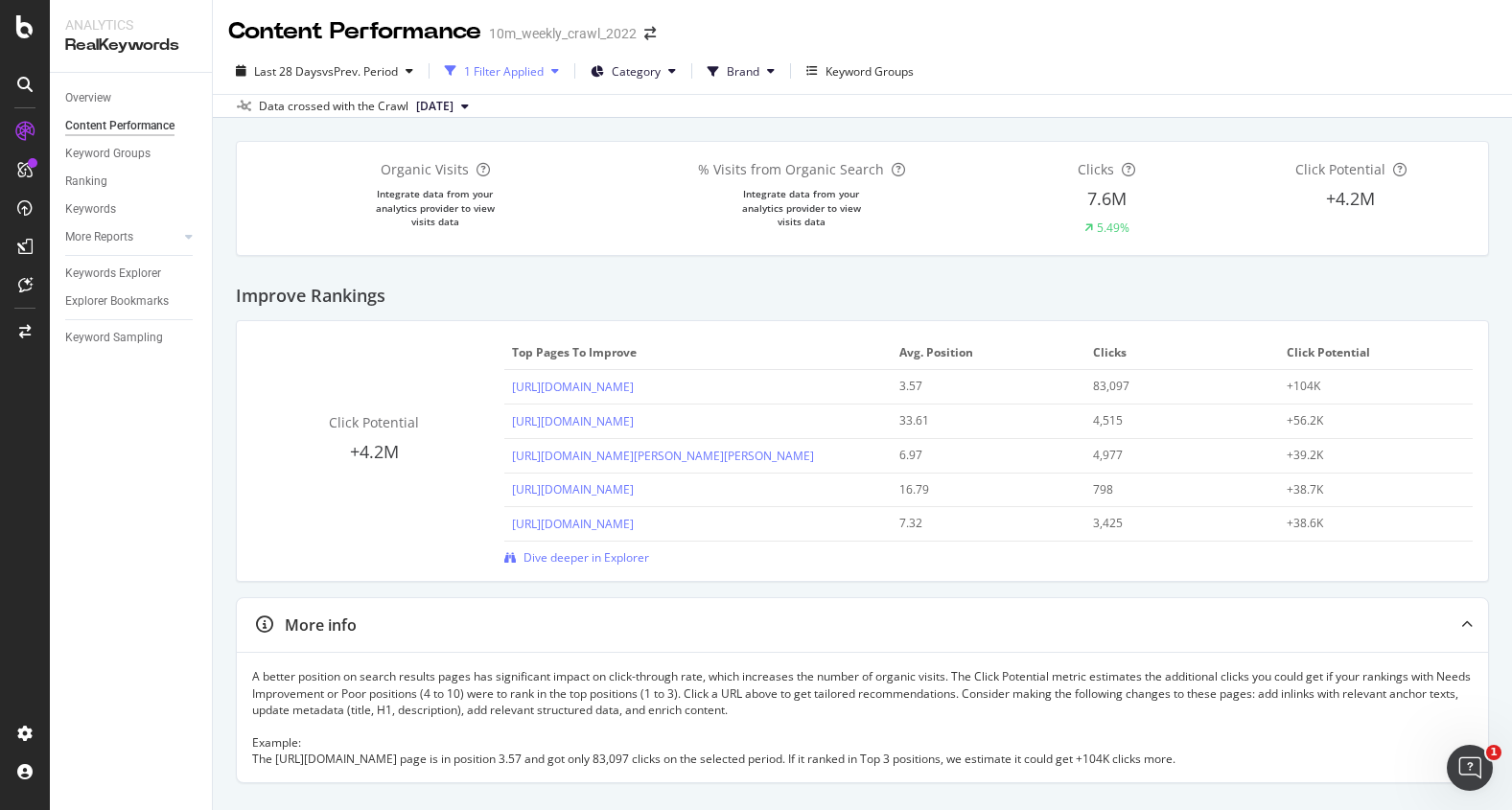
click at [539, 75] on div "1 Filter Applied" at bounding box center [504, 71] width 80 height 16
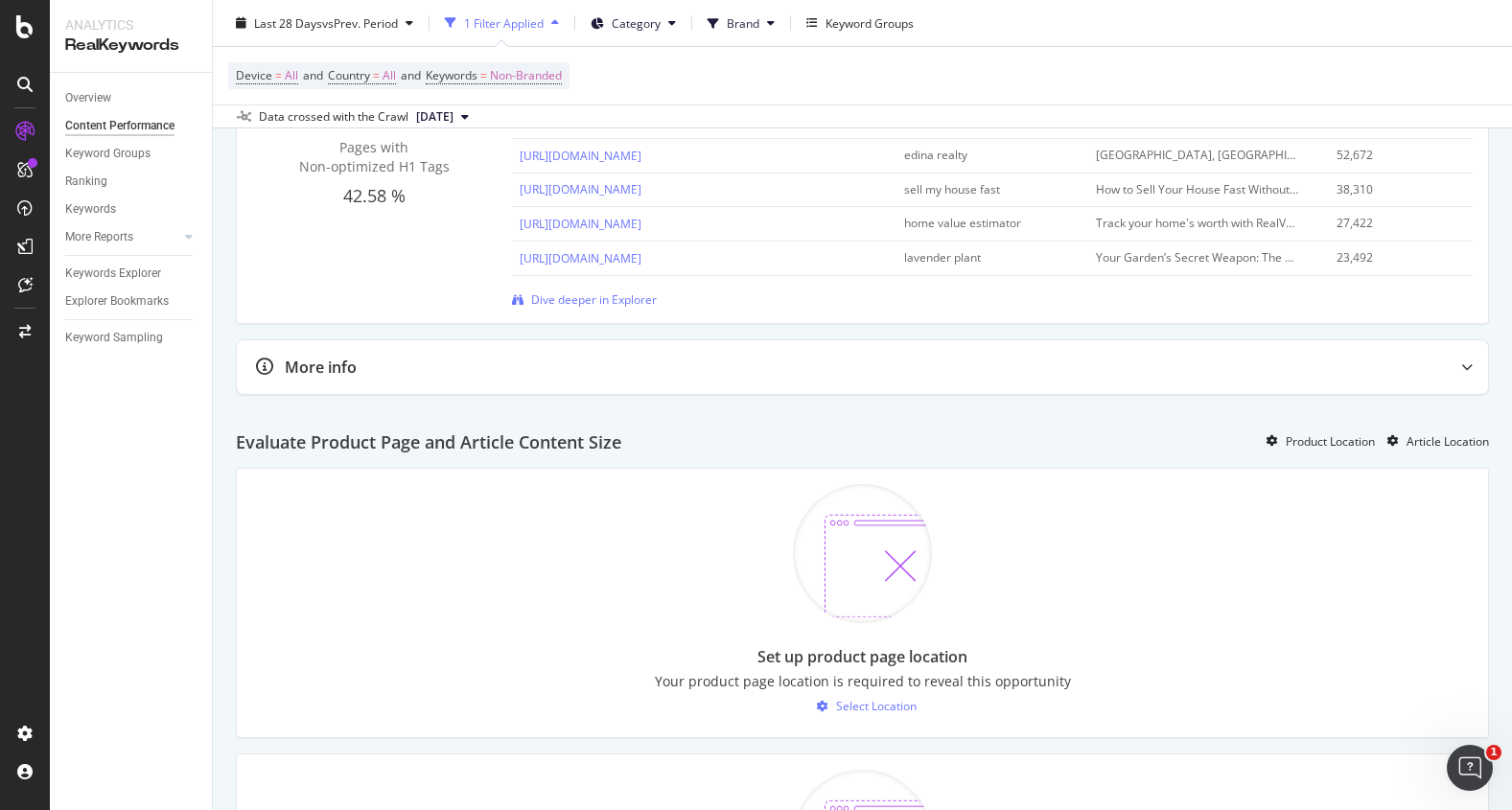
scroll to position [1186, 0]
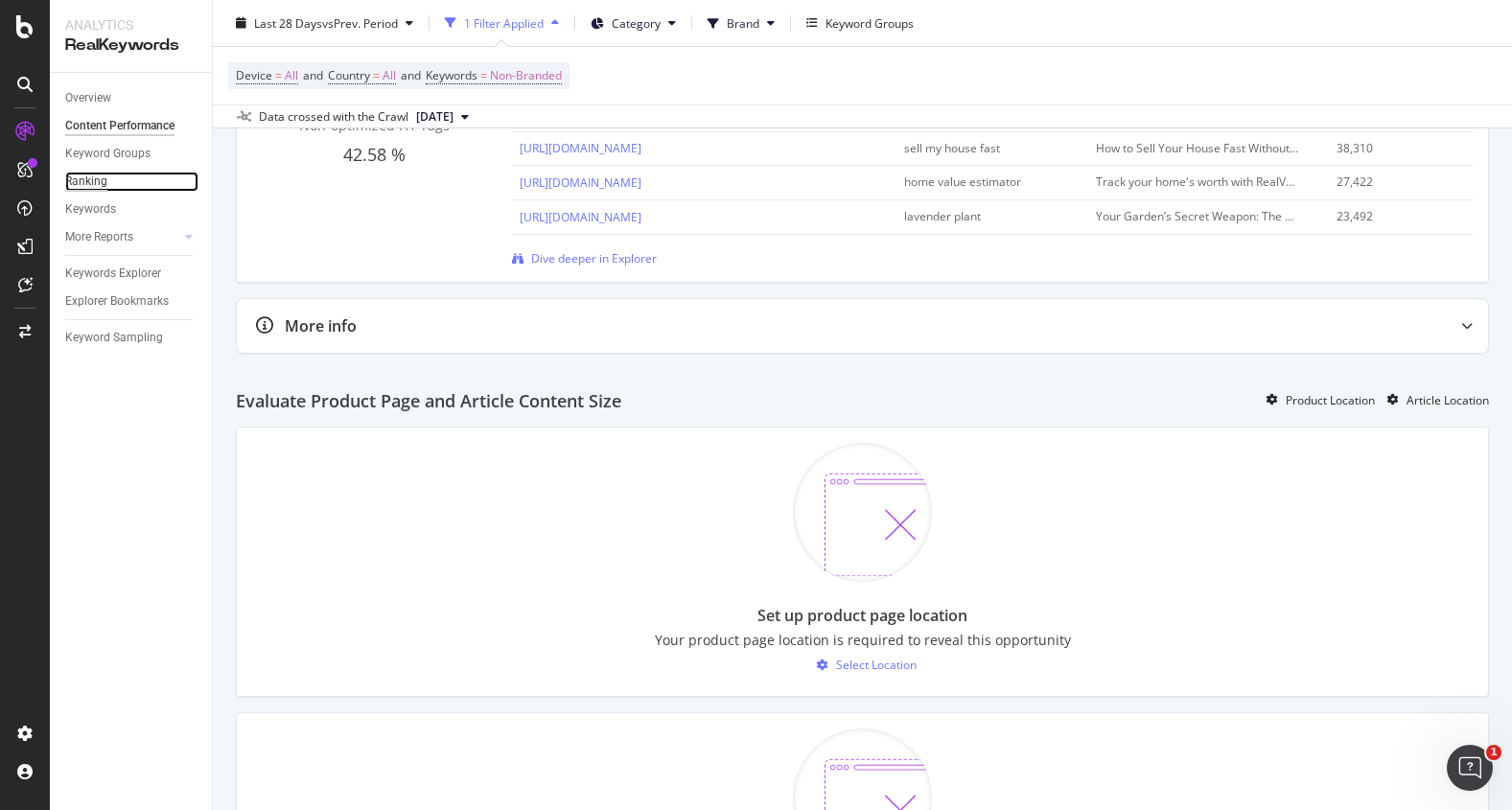
click at [78, 189] on div "Ranking" at bounding box center [86, 182] width 42 height 20
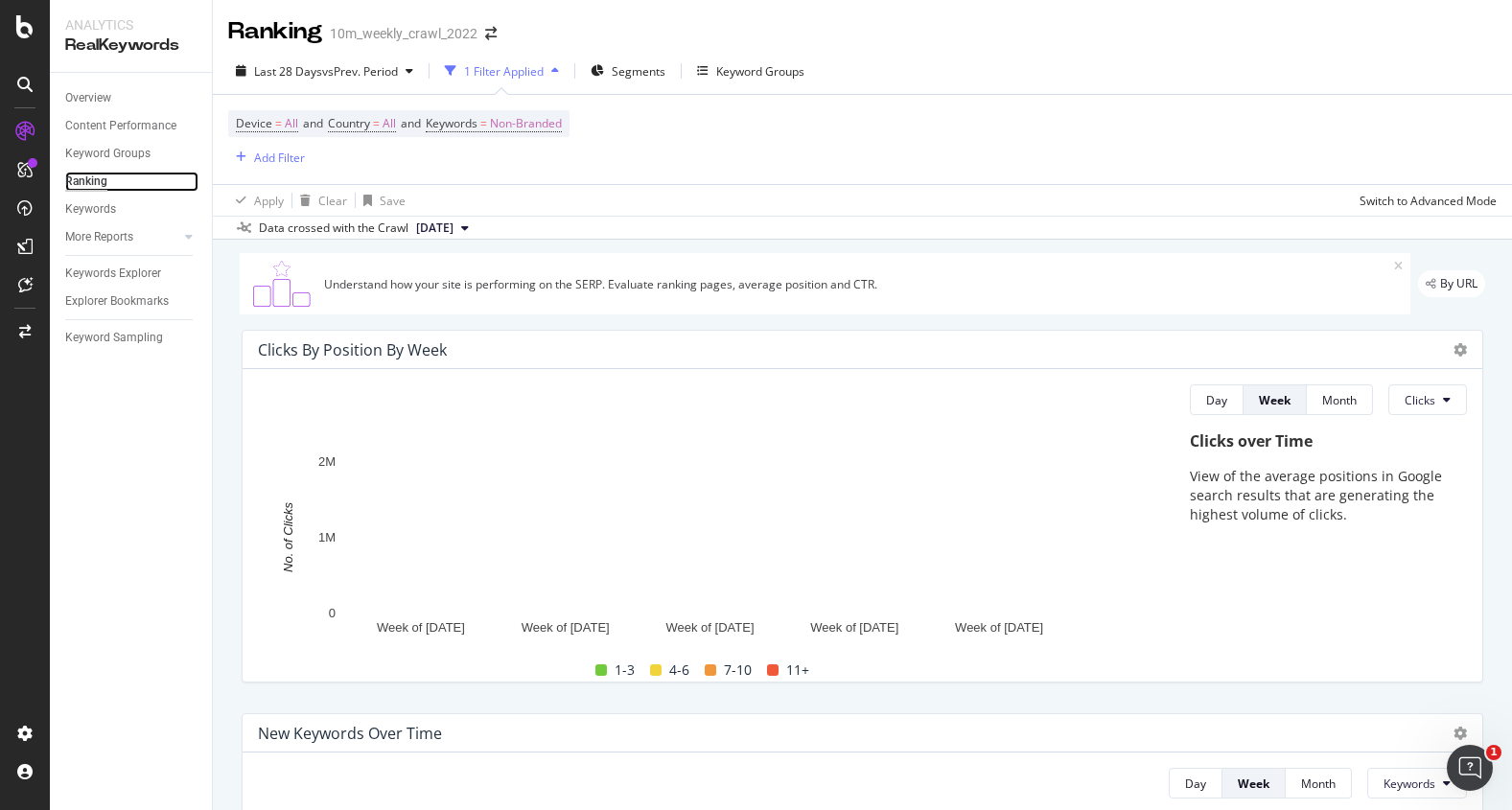
scroll to position [3, 0]
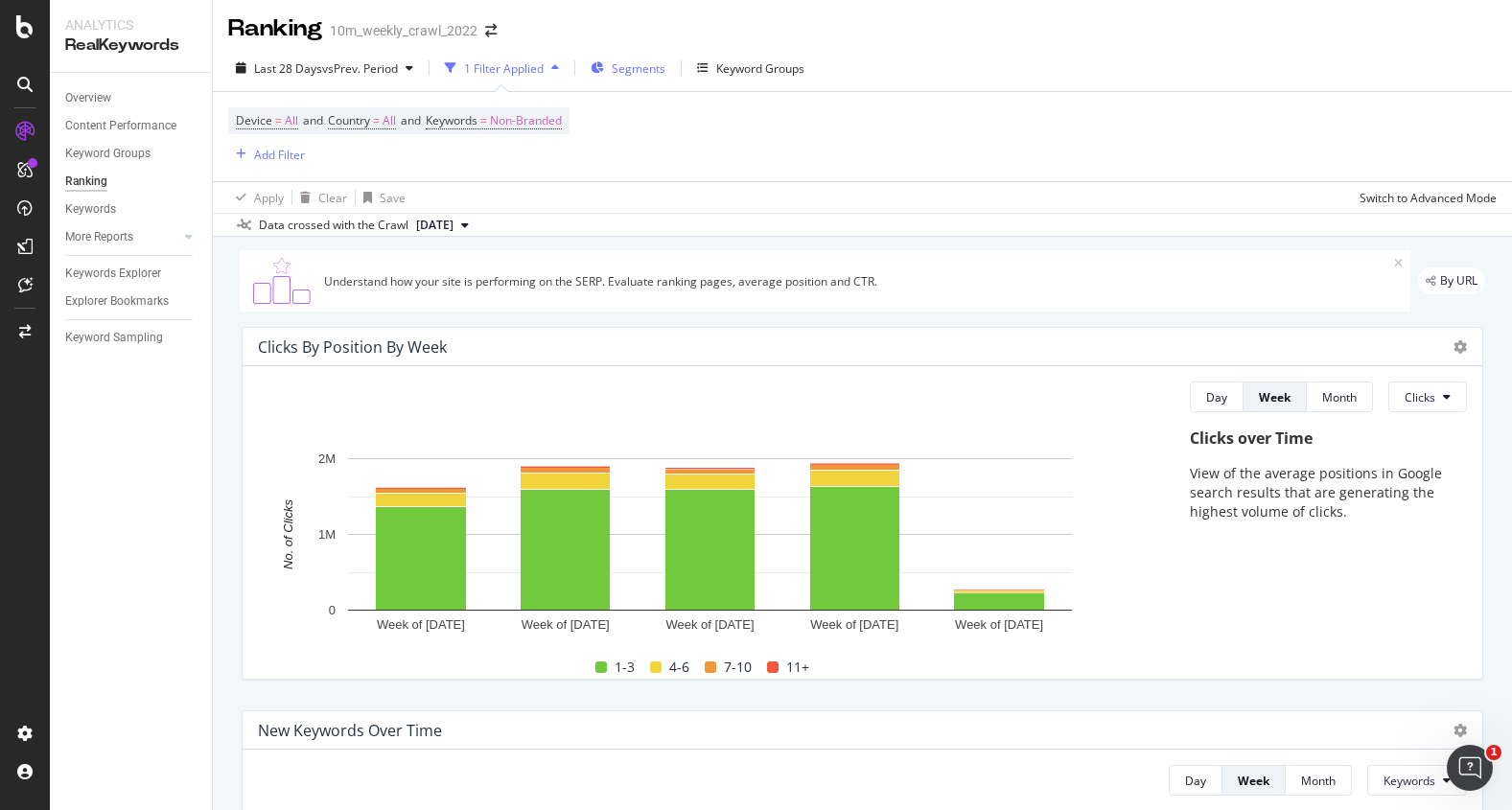
click at [604, 72] on icon "button" at bounding box center [596, 68] width 13 height 12
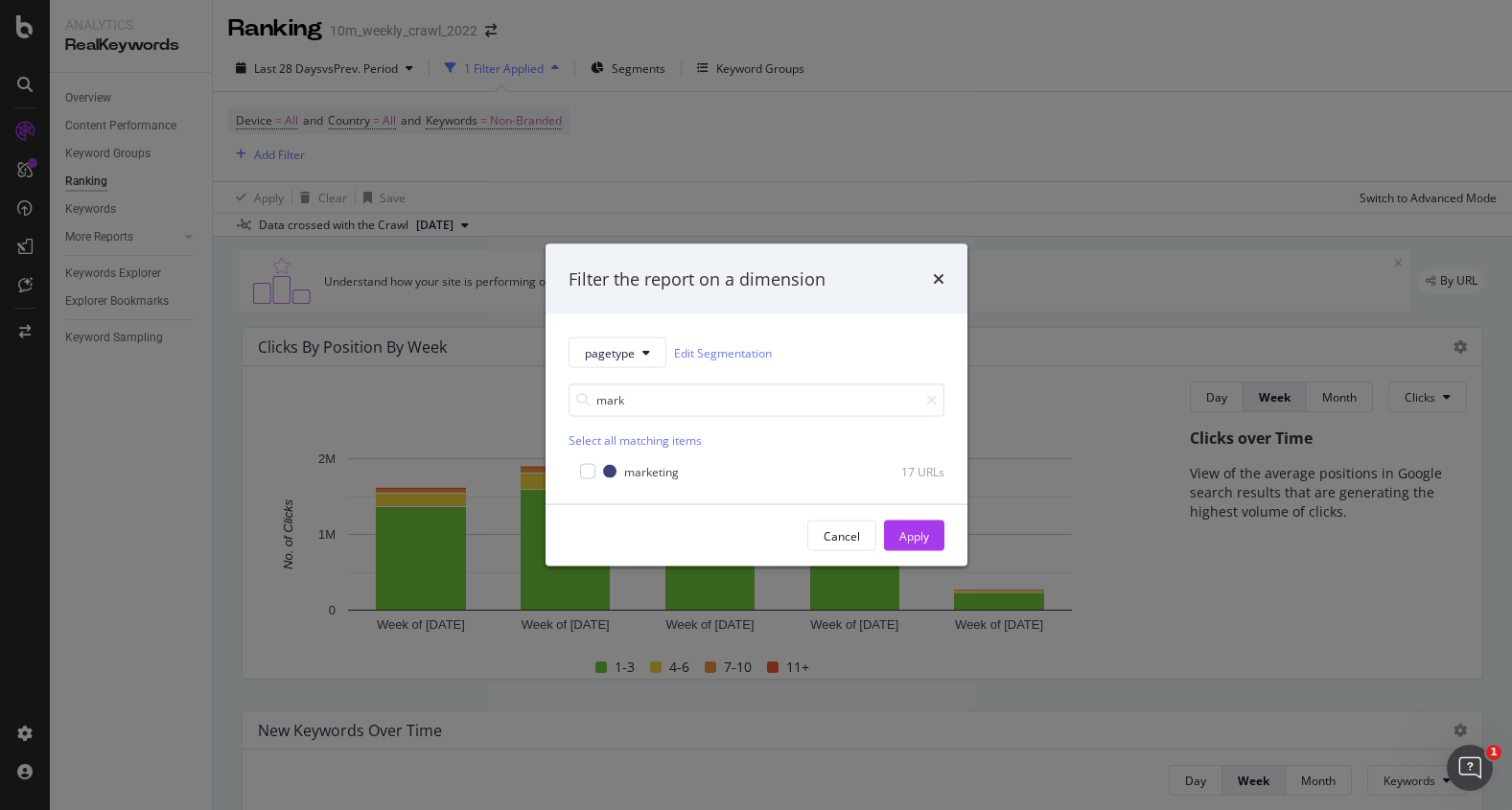
type input "mark"
click at [672, 458] on div "marketing 17 URLs" at bounding box center [756, 469] width 376 height 23
click at [664, 470] on div "marketing" at bounding box center [651, 471] width 55 height 16
click at [926, 539] on div "Apply" at bounding box center [914, 535] width 30 height 16
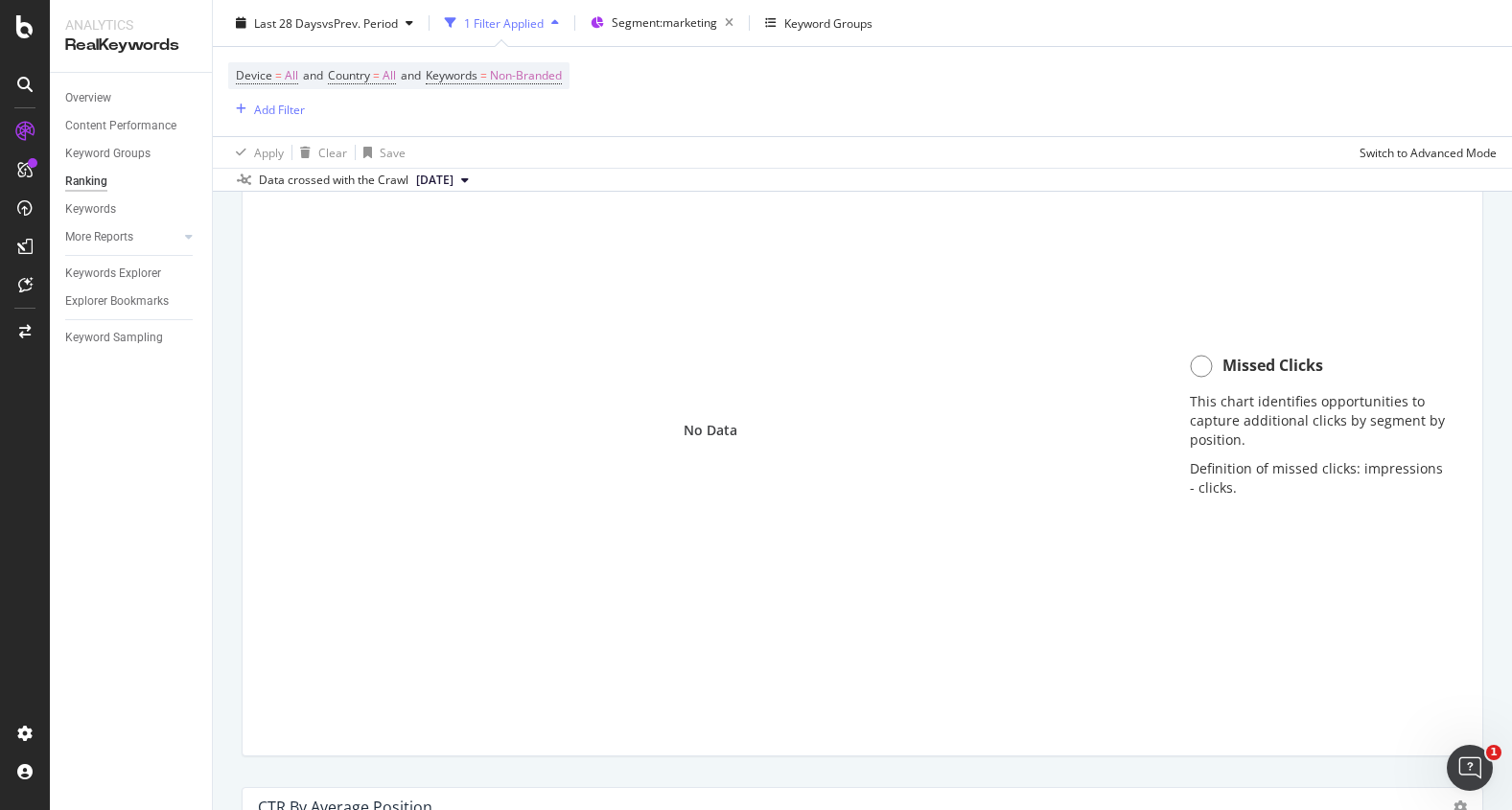
scroll to position [1515, 0]
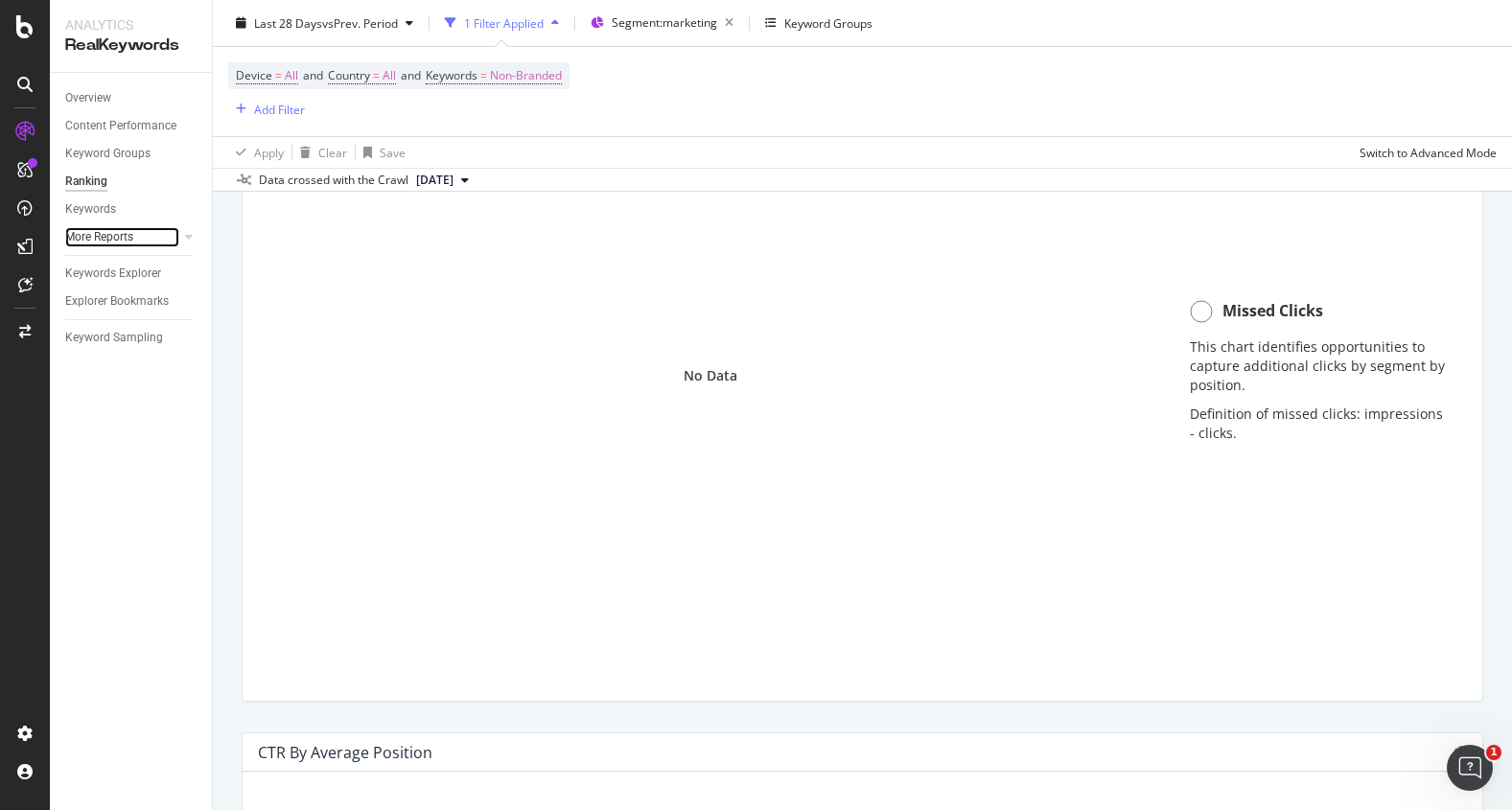
click at [178, 239] on div at bounding box center [169, 236] width 19 height 19
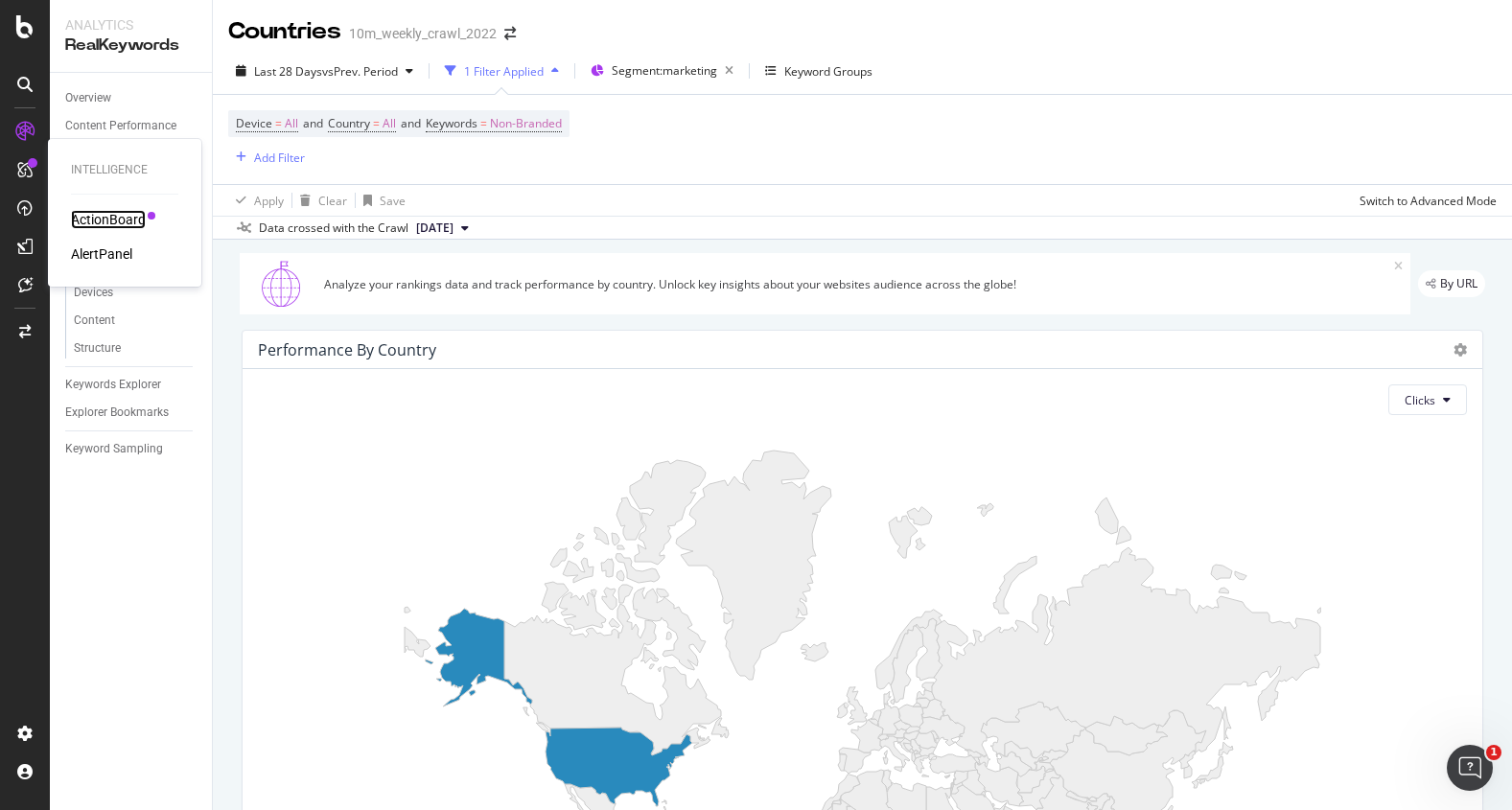
click at [123, 217] on div "ActionBoard" at bounding box center [108, 219] width 75 height 19
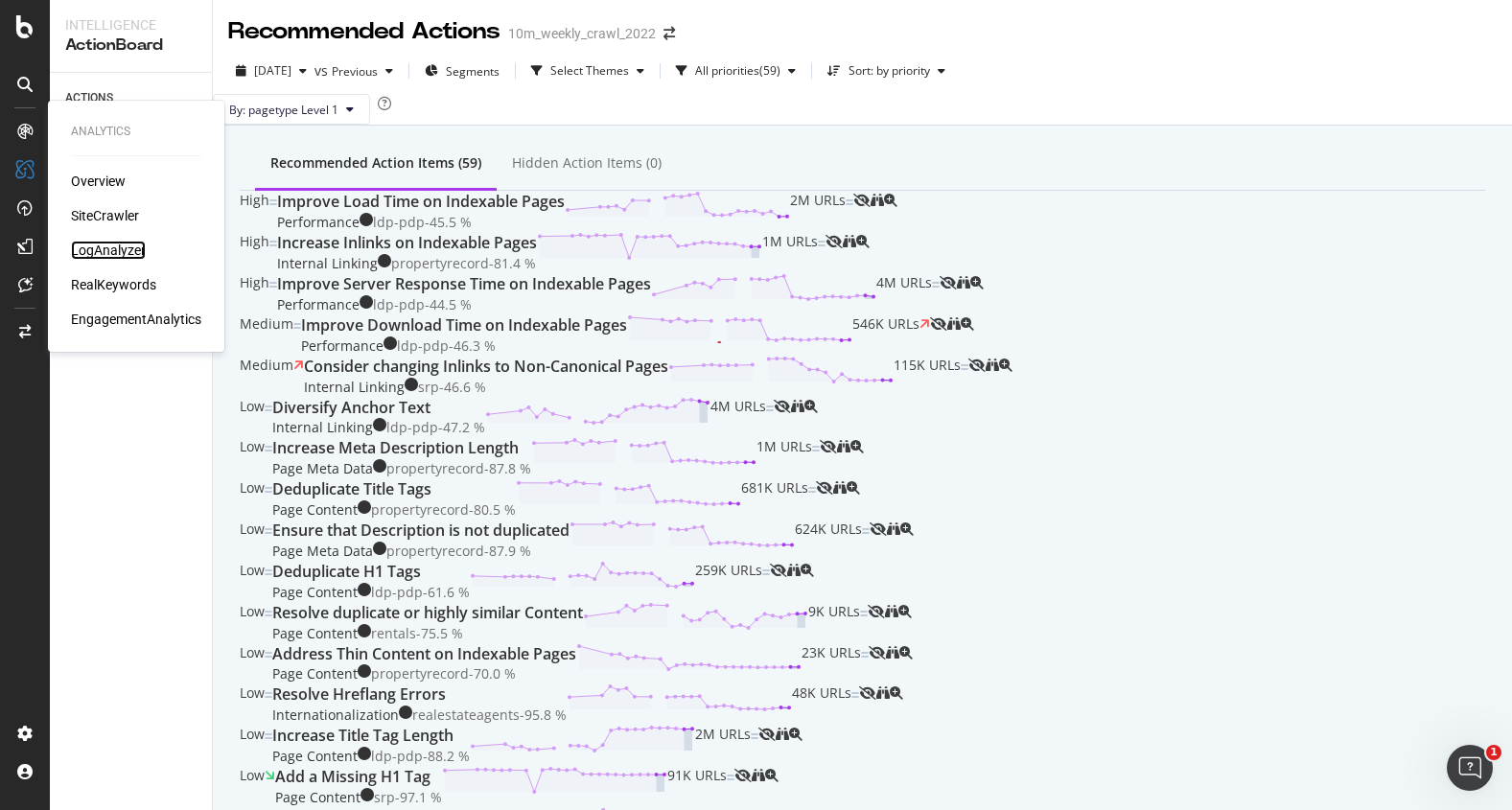
click at [123, 245] on div "LogAnalyzer" at bounding box center [108, 250] width 75 height 19
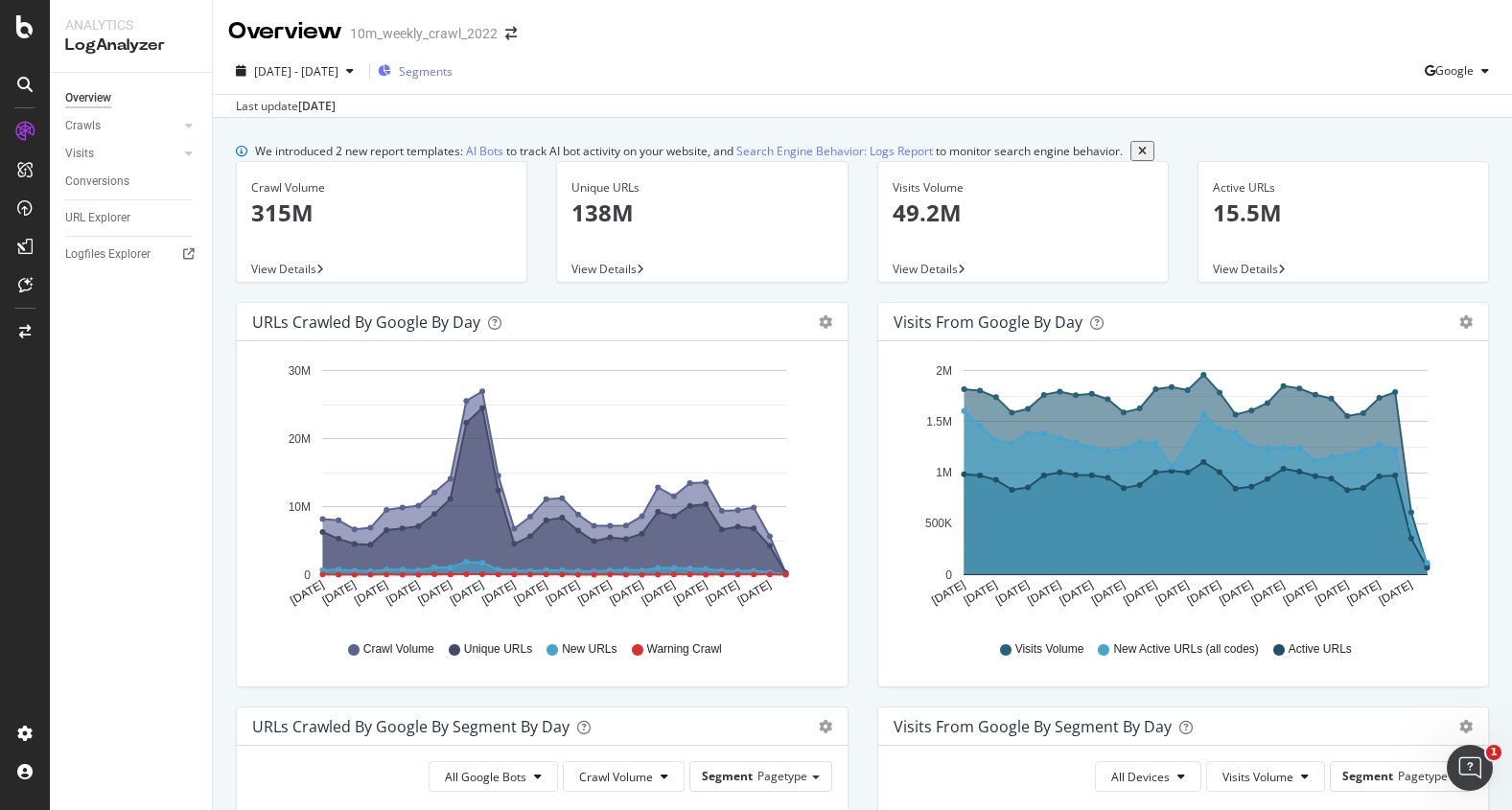
click at [452, 70] on span "Segments" at bounding box center [426, 71] width 54 height 16
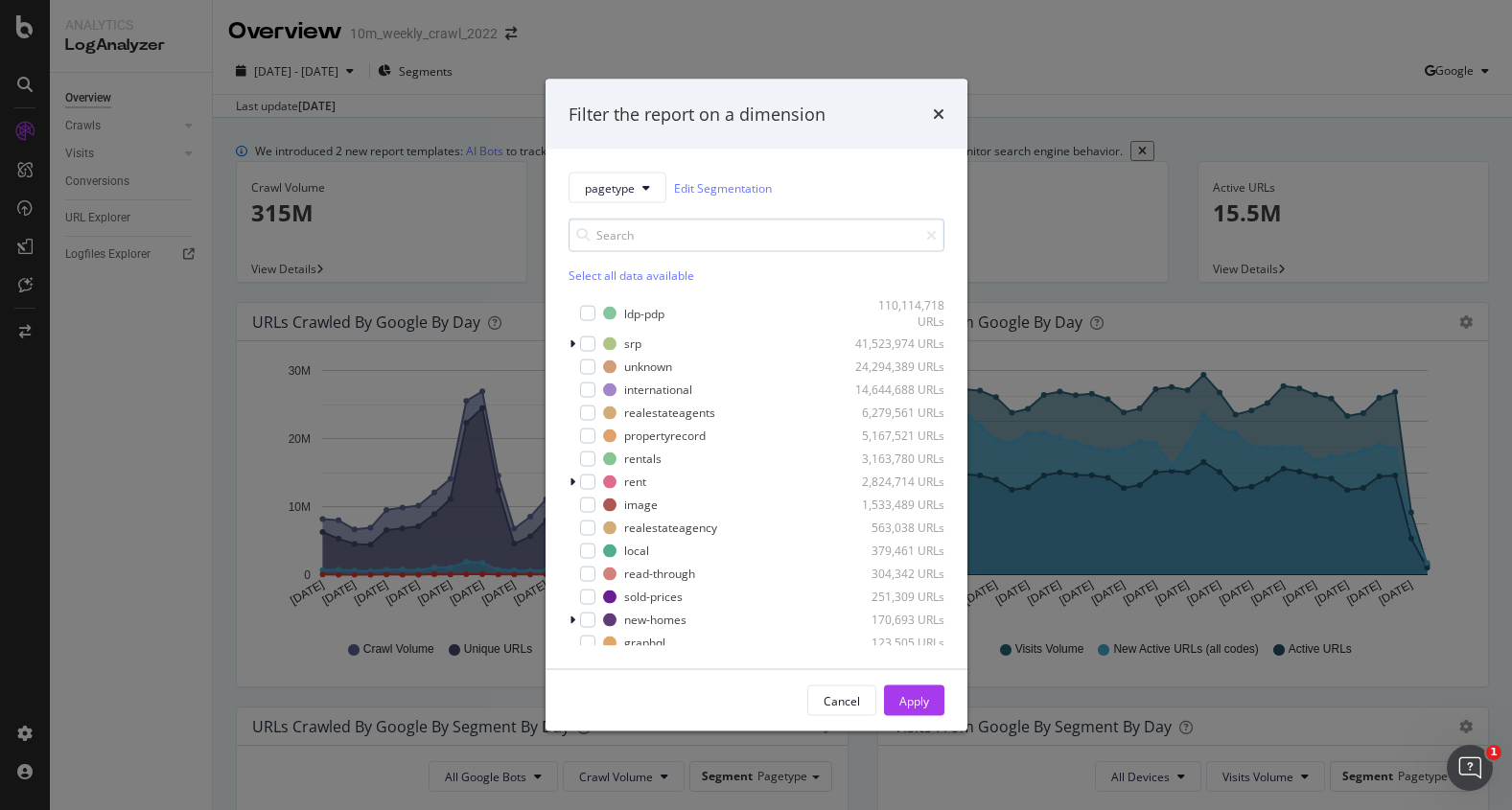
click at [606, 242] on input "modal" at bounding box center [756, 236] width 376 height 34
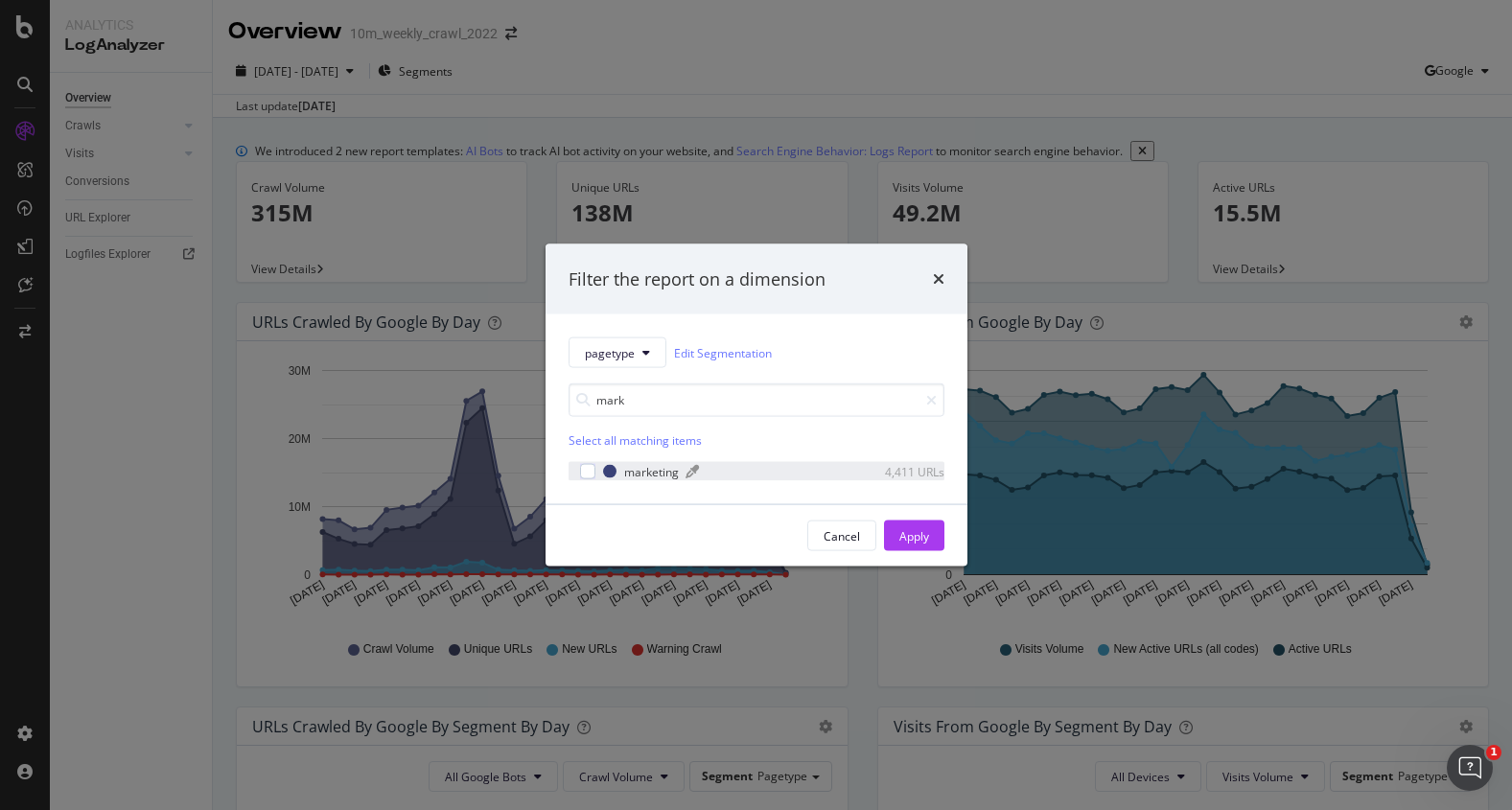
type input "mark"
click at [657, 474] on div "marketing" at bounding box center [651, 471] width 55 height 16
click at [902, 541] on div "Apply" at bounding box center [914, 535] width 30 height 16
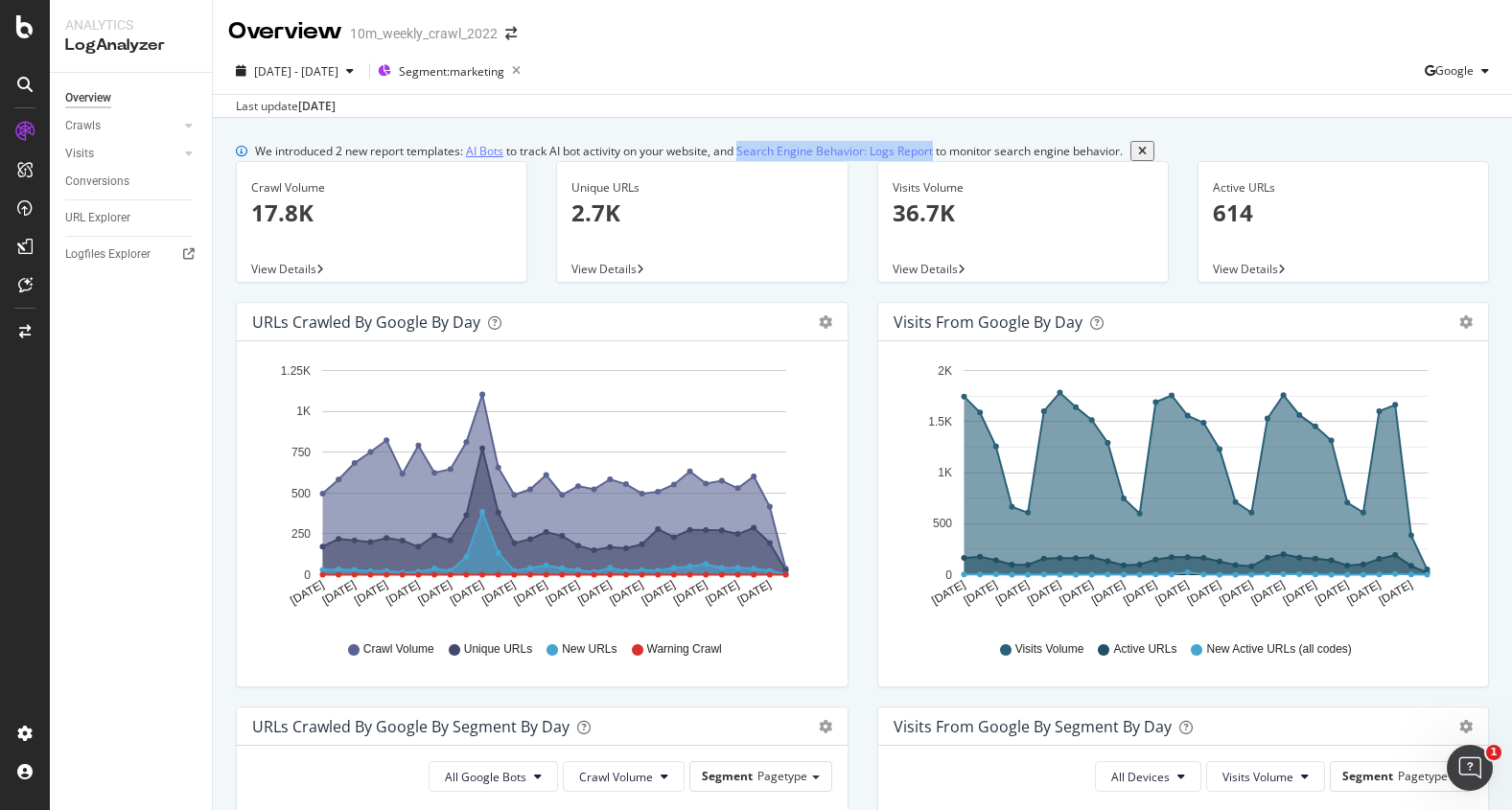
click at [475, 153] on link "AI Bots" at bounding box center [484, 151] width 37 height 20
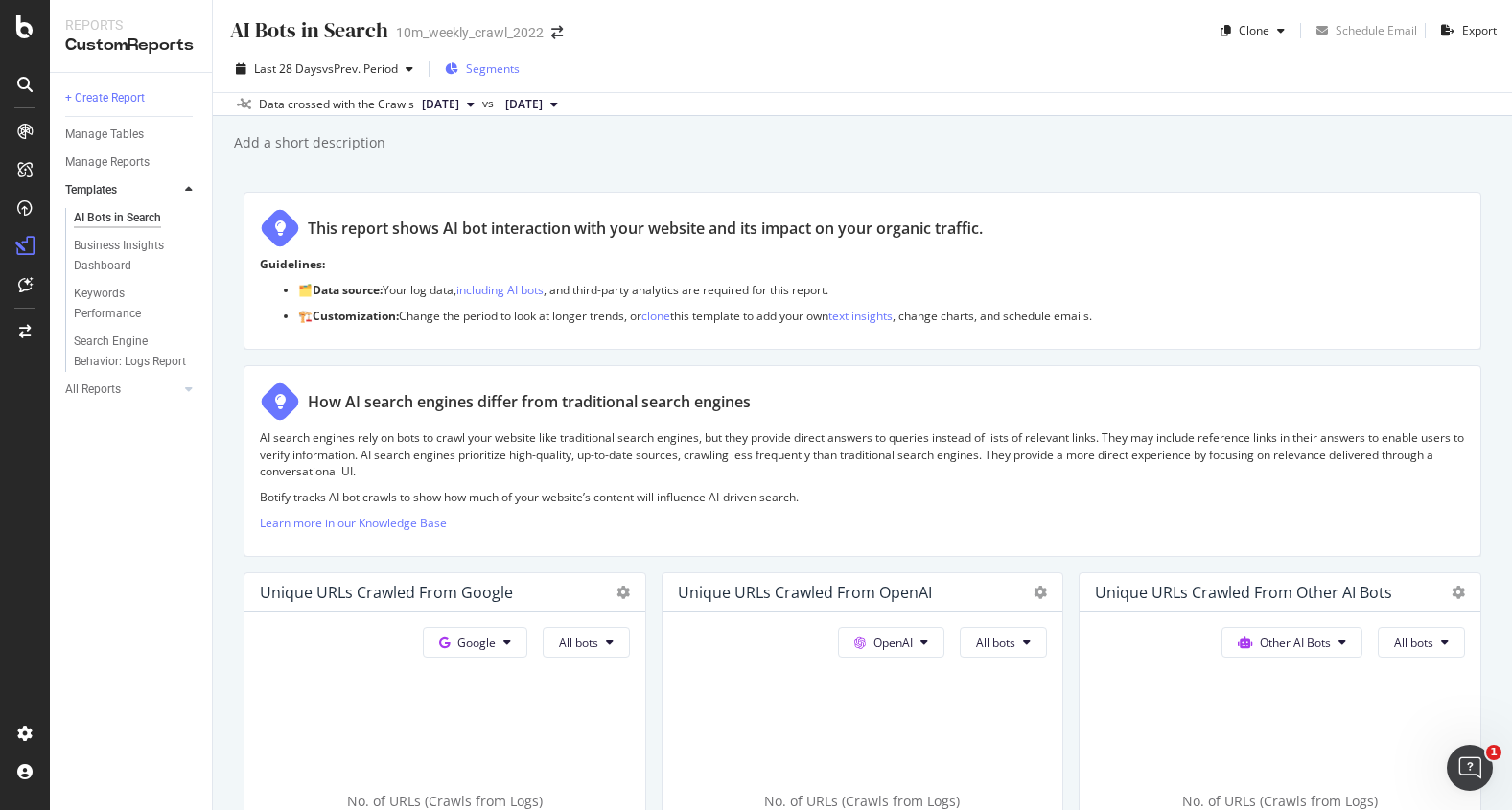
click at [502, 73] on span "Segments" at bounding box center [493, 68] width 54 height 16
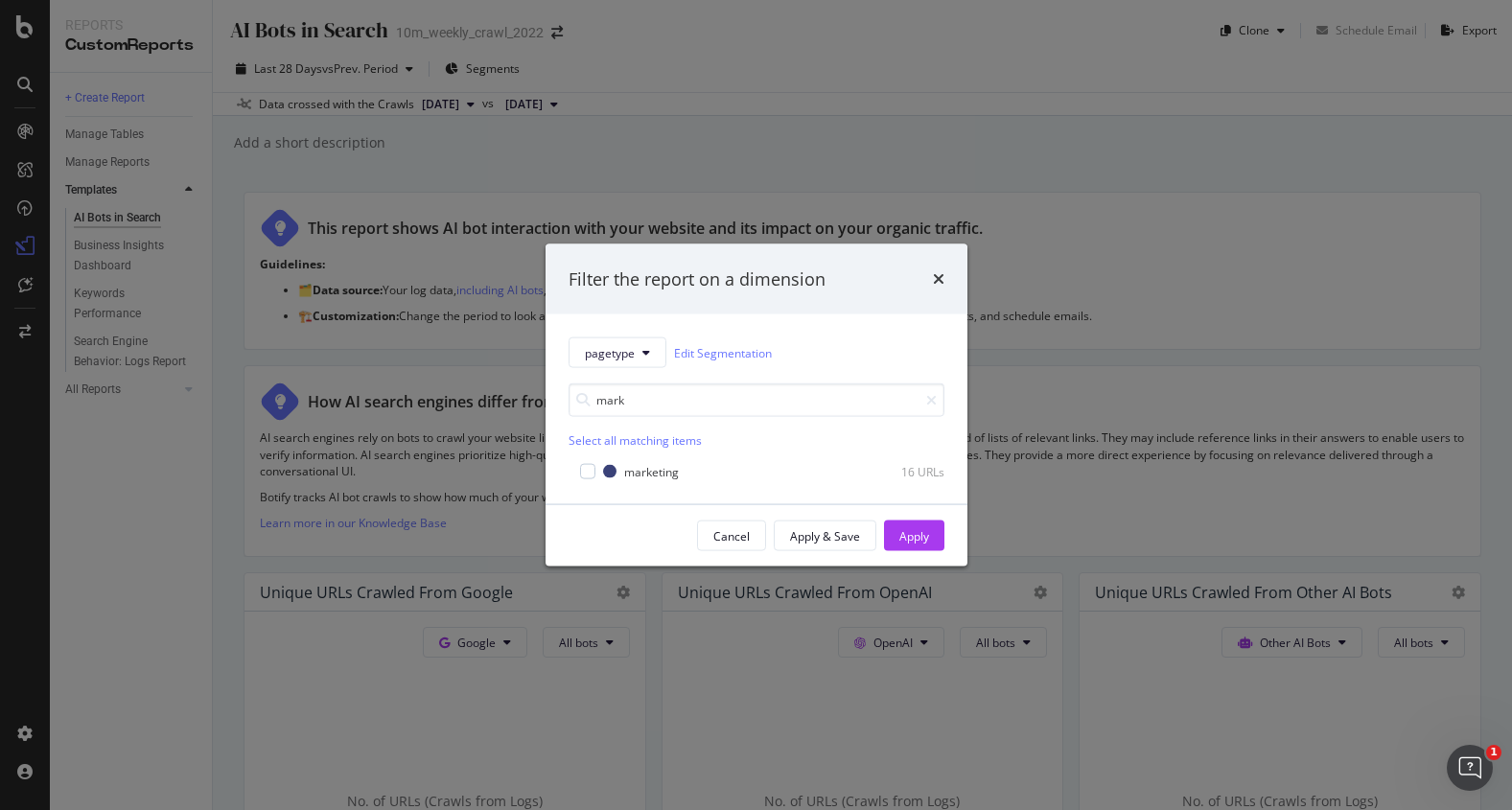
type input "mark"
click at [648, 461] on div "marketing 16 URLs" at bounding box center [756, 469] width 376 height 23
click at [648, 469] on div "marketing" at bounding box center [651, 471] width 55 height 16
click at [914, 536] on div "Apply" at bounding box center [914, 535] width 30 height 16
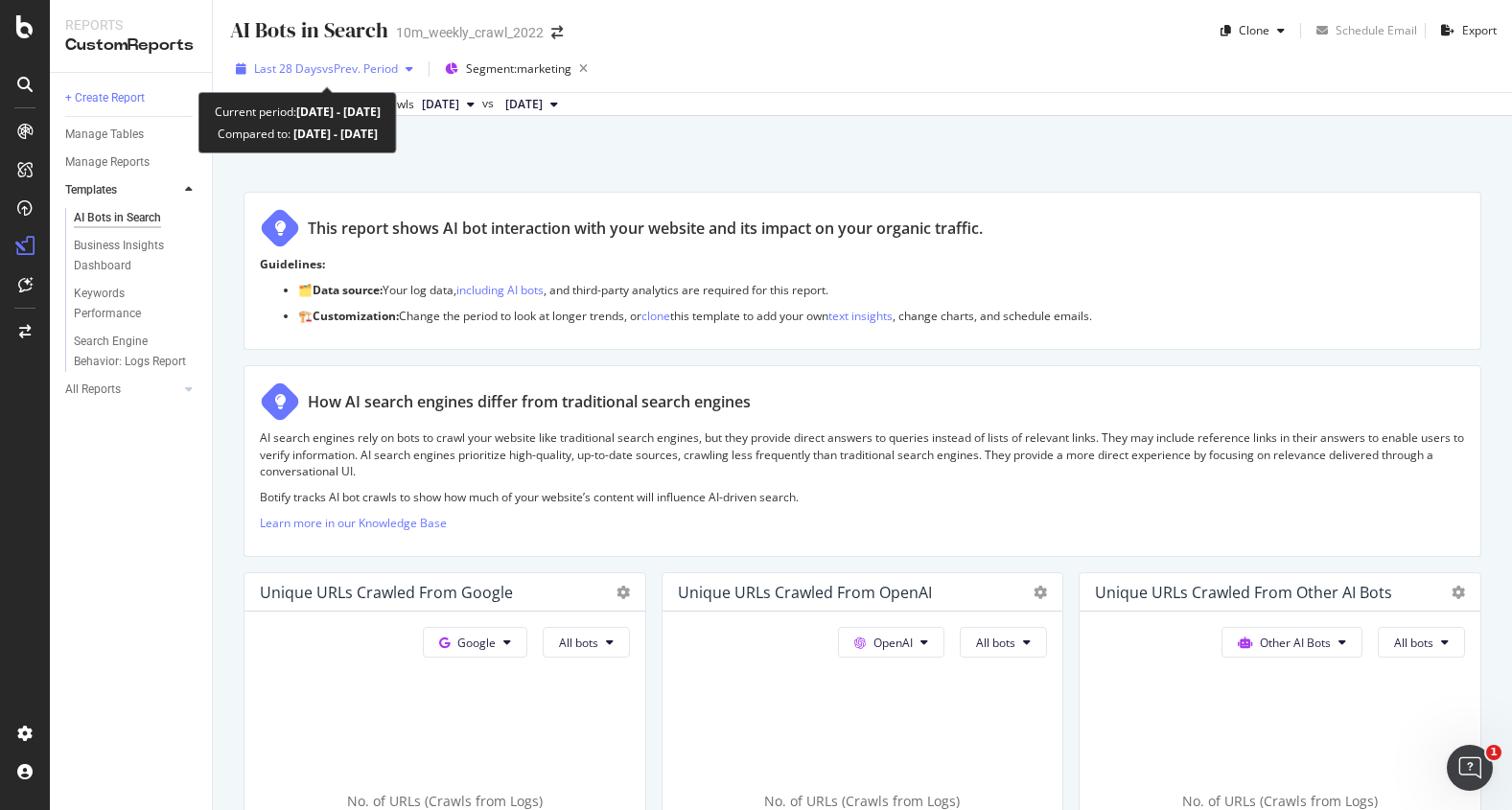
click at [393, 68] on span "vs Prev. Period" at bounding box center [360, 68] width 76 height 16
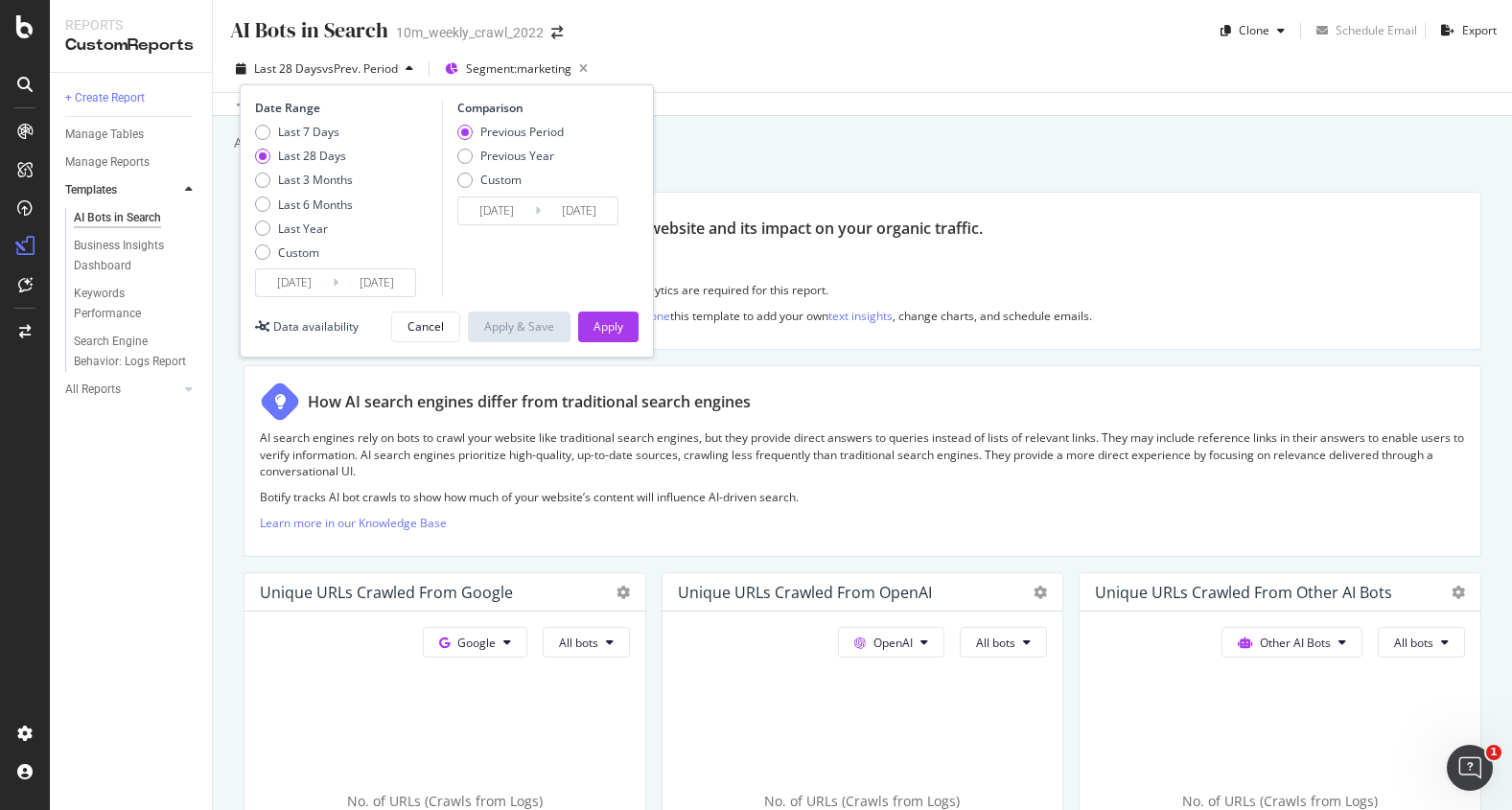
click at [836, 135] on div "Add a short description Add a short description" at bounding box center [872, 142] width 1280 height 29
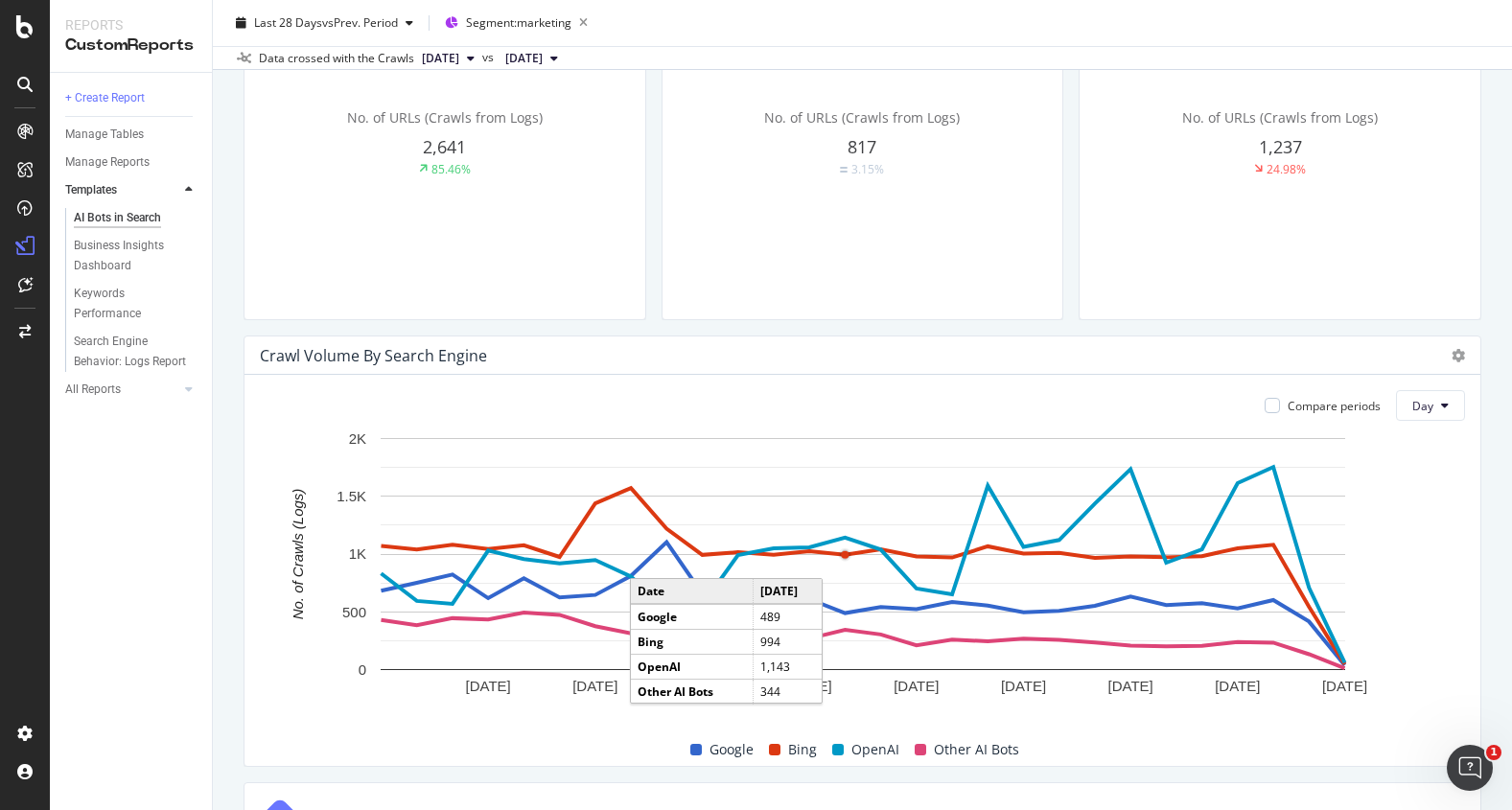
scroll to position [773, 0]
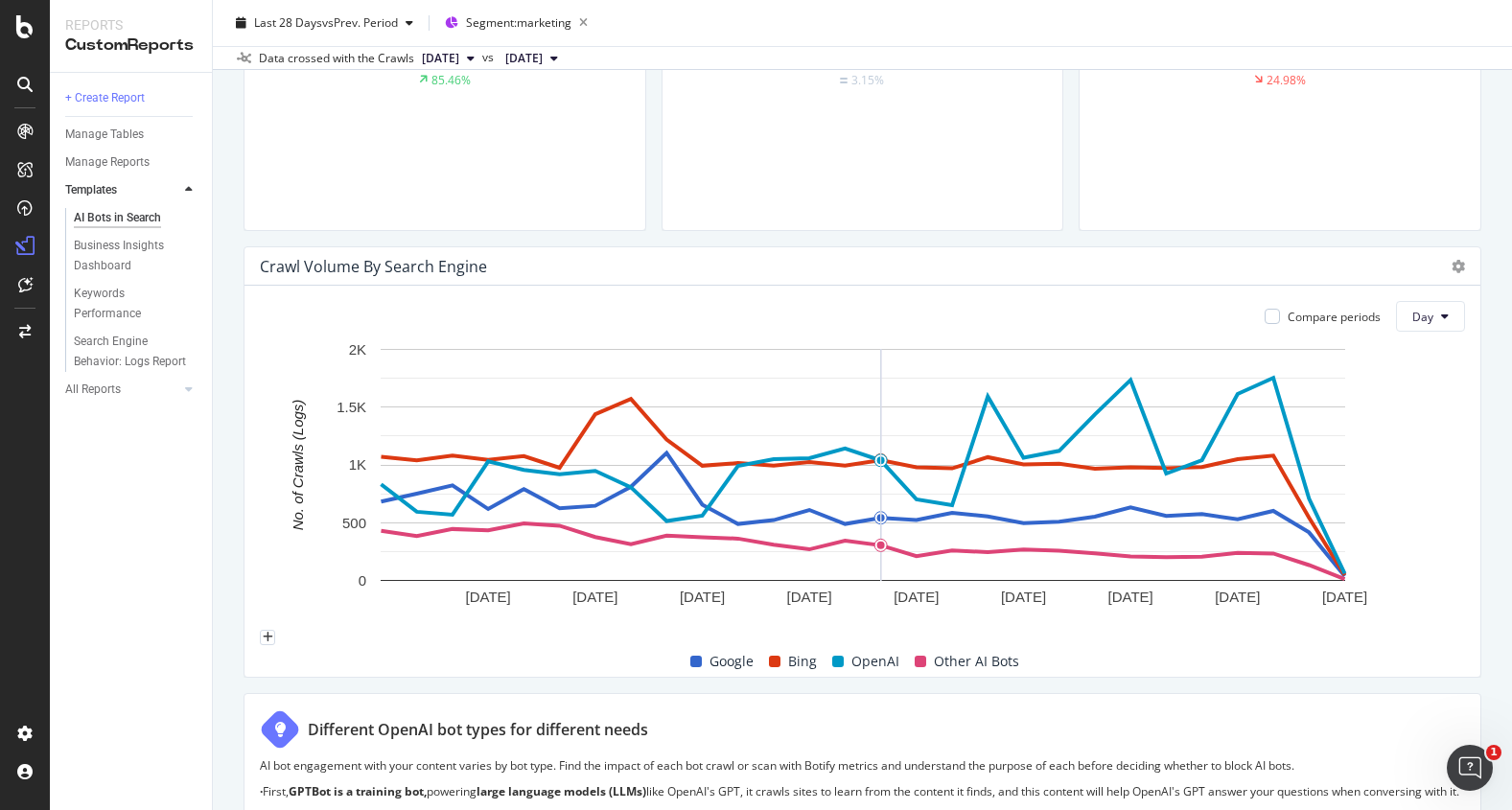
click at [864, 661] on span "OpenAI" at bounding box center [875, 661] width 48 height 23
click at [273, 632] on icon "plus" at bounding box center [268, 638] width 11 height 12
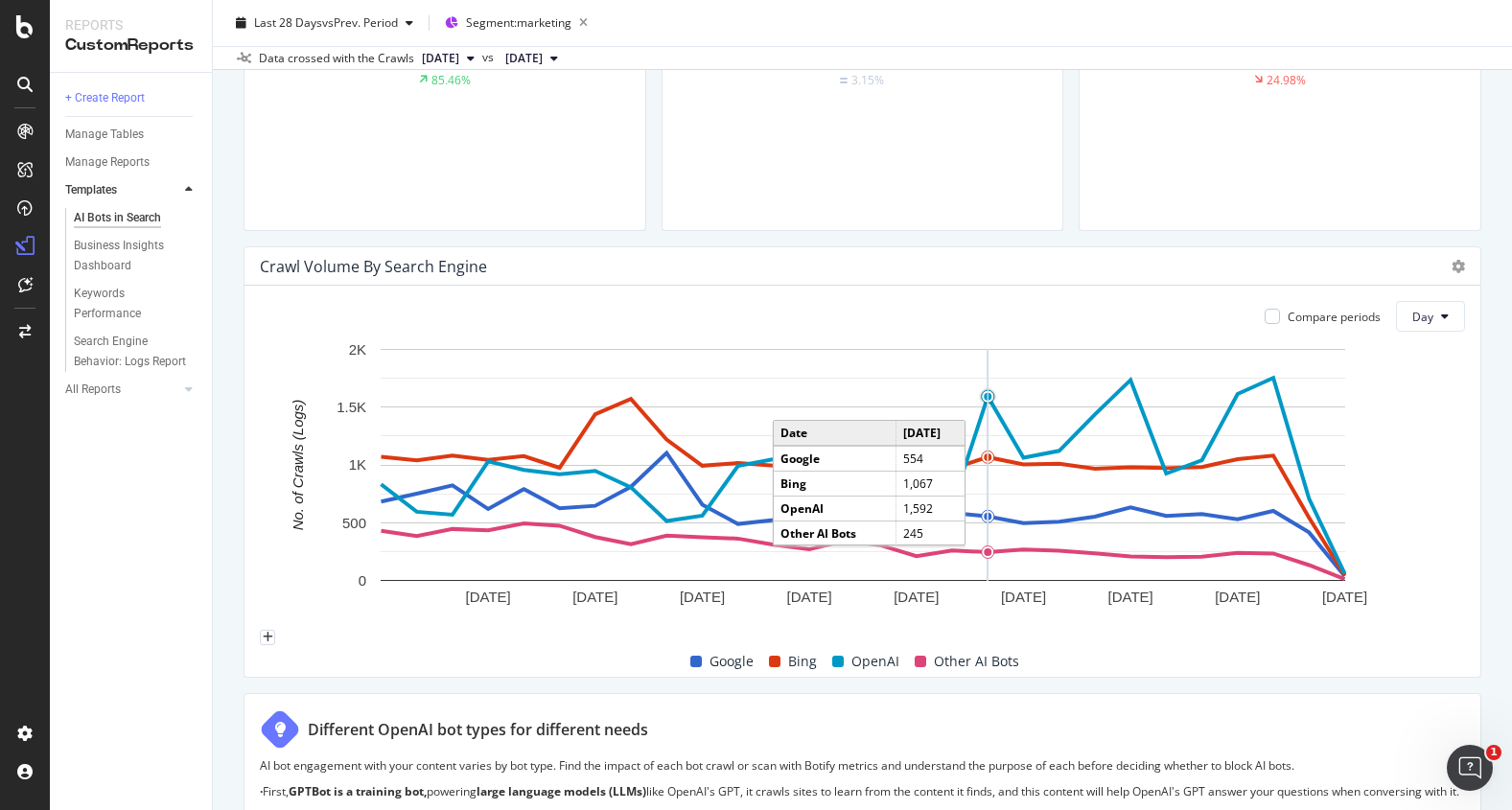
click at [989, 398] on circle "A chart." at bounding box center [987, 397] width 8 height 8
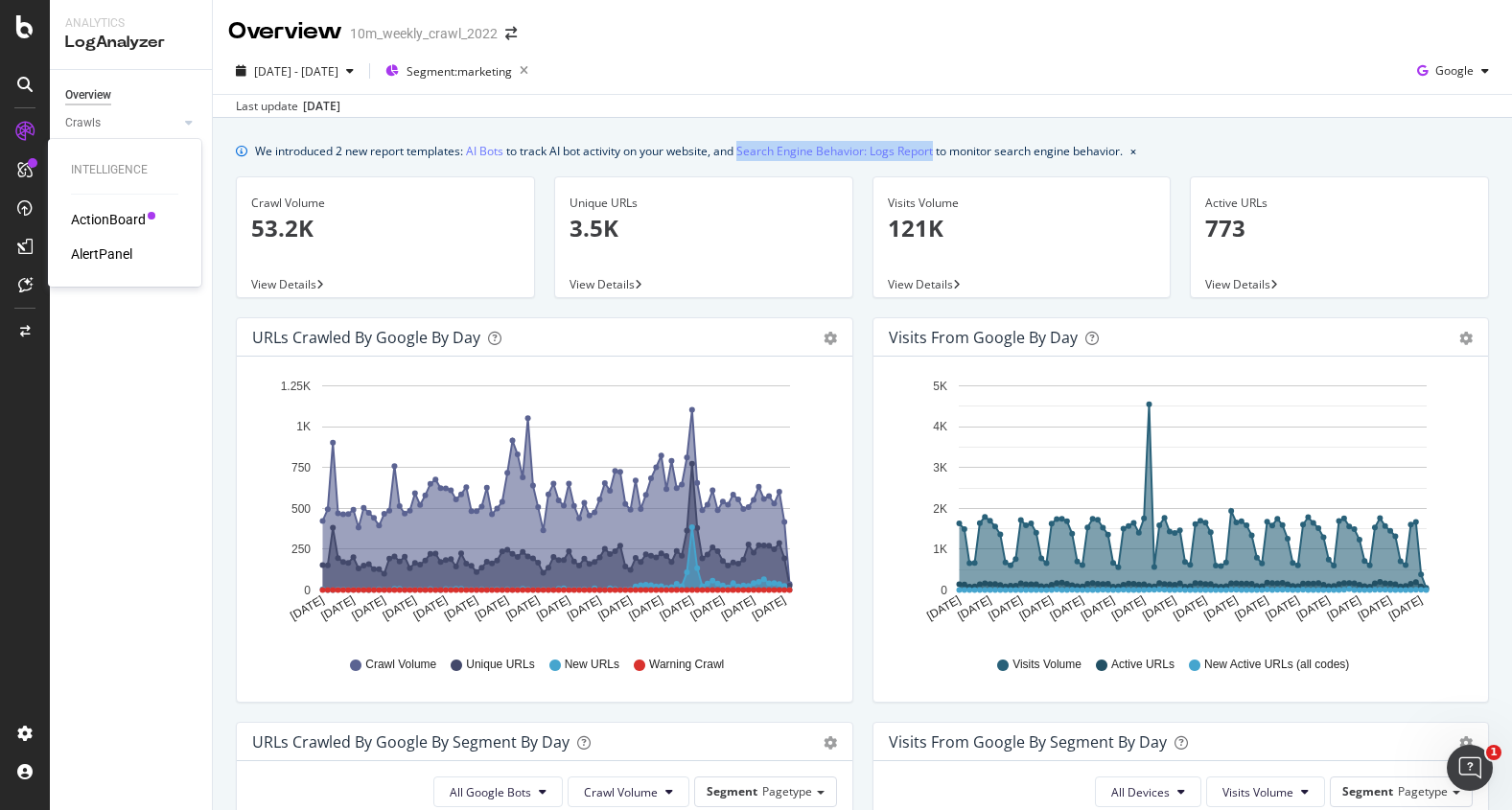
click at [81, 219] on div "ActionBoard" at bounding box center [108, 219] width 75 height 19
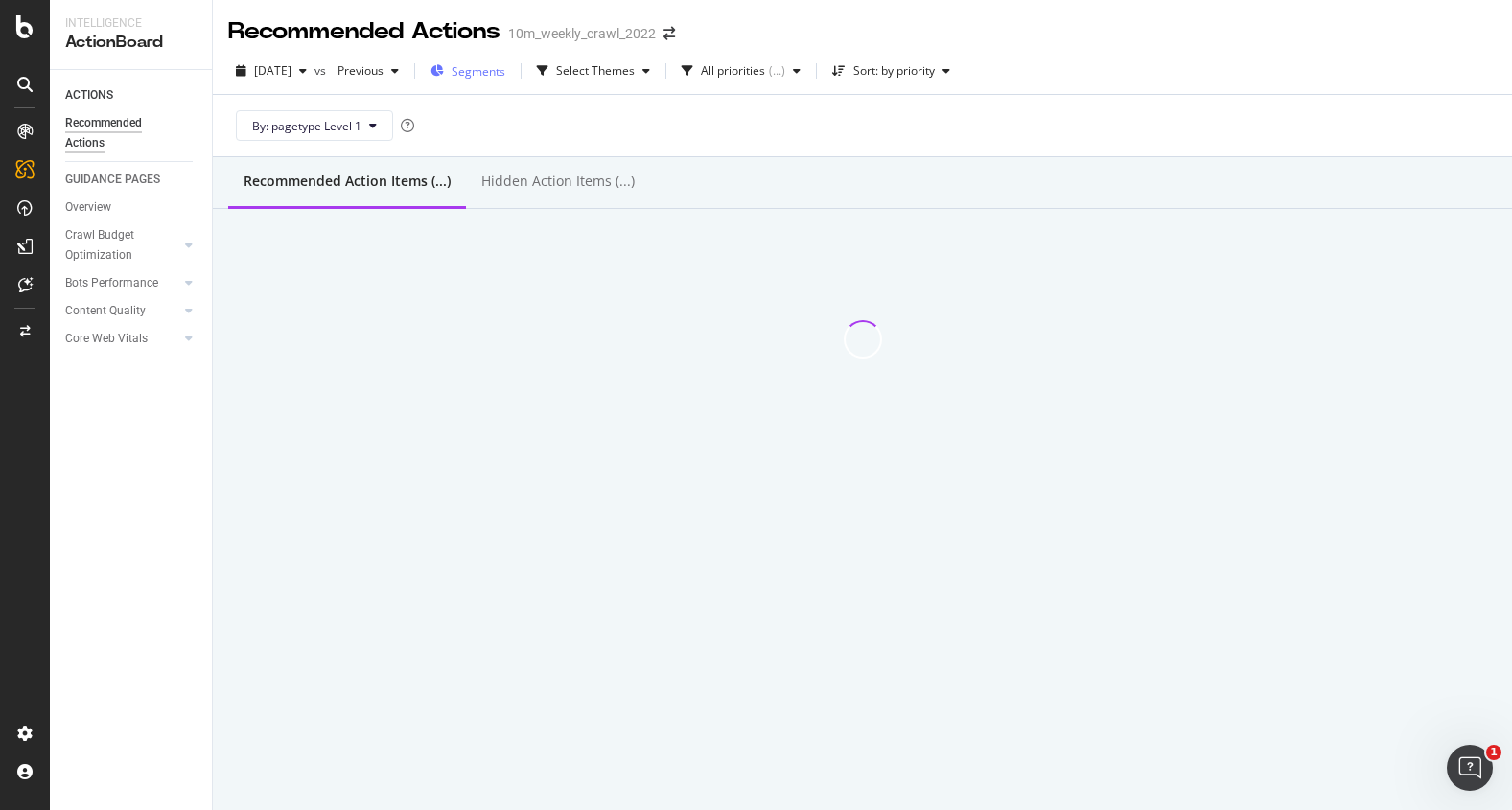
click at [490, 69] on span "Segments" at bounding box center [478, 71] width 54 height 16
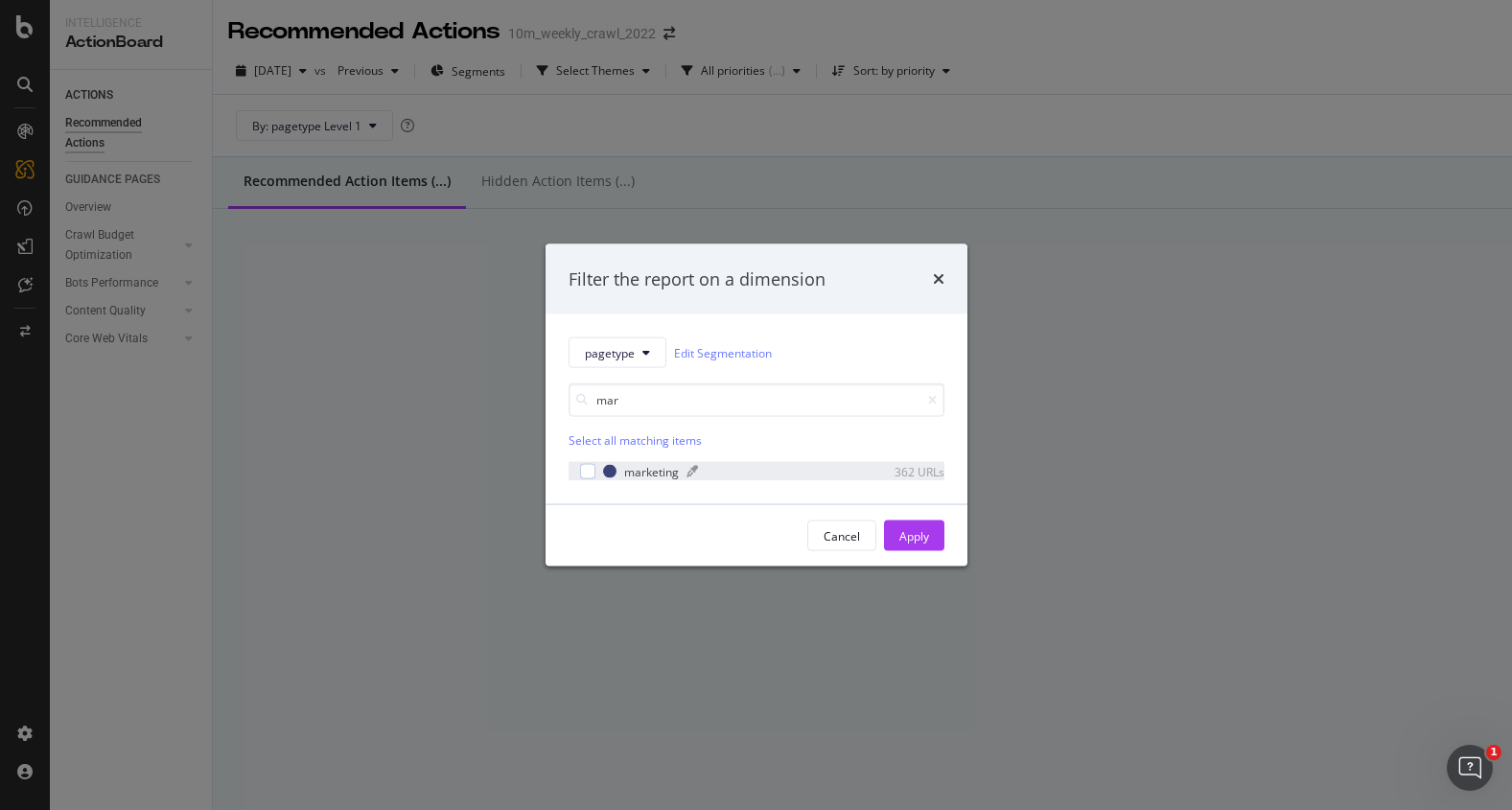
type input "mar"
click at [652, 466] on div "marketing" at bounding box center [651, 471] width 55 height 16
click at [901, 535] on div "Apply" at bounding box center [914, 535] width 30 height 16
